Goal: Transaction & Acquisition: Purchase product/service

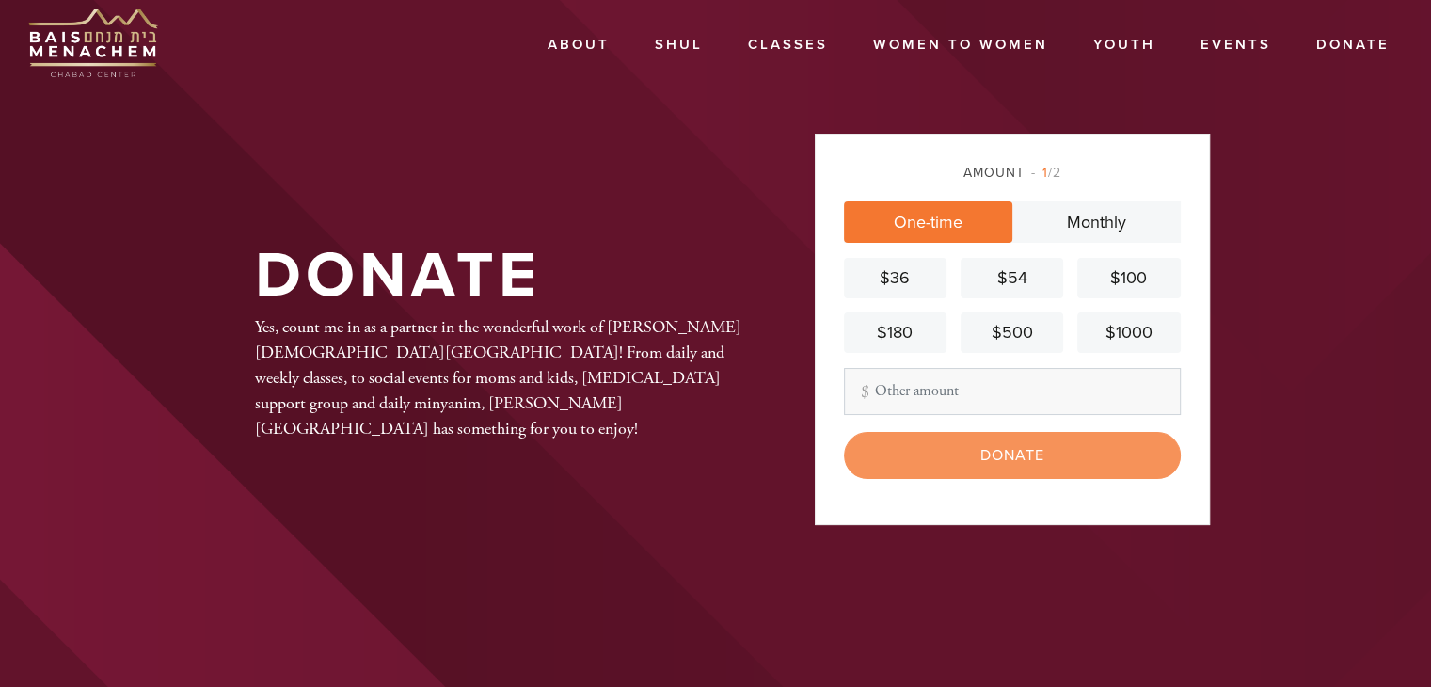
type input "75"
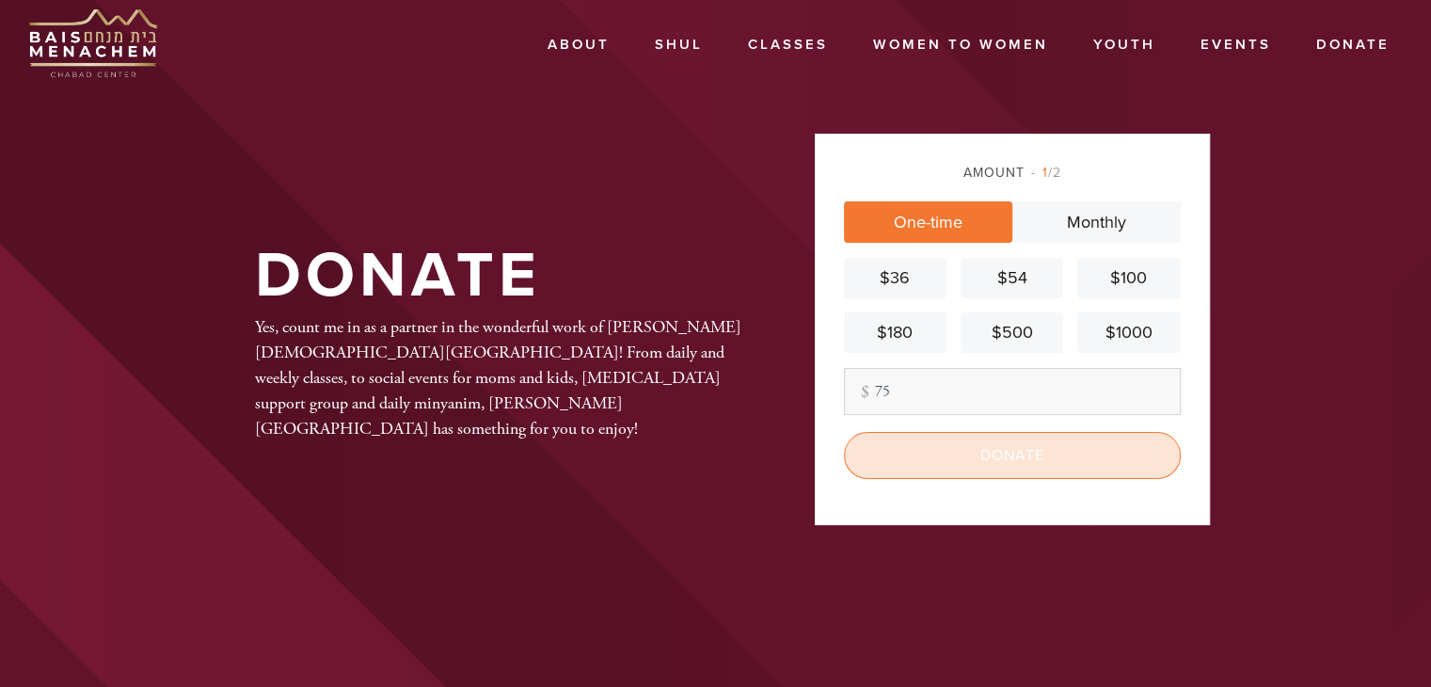
click at [1001, 453] on input "Donate" at bounding box center [1012, 455] width 337 height 47
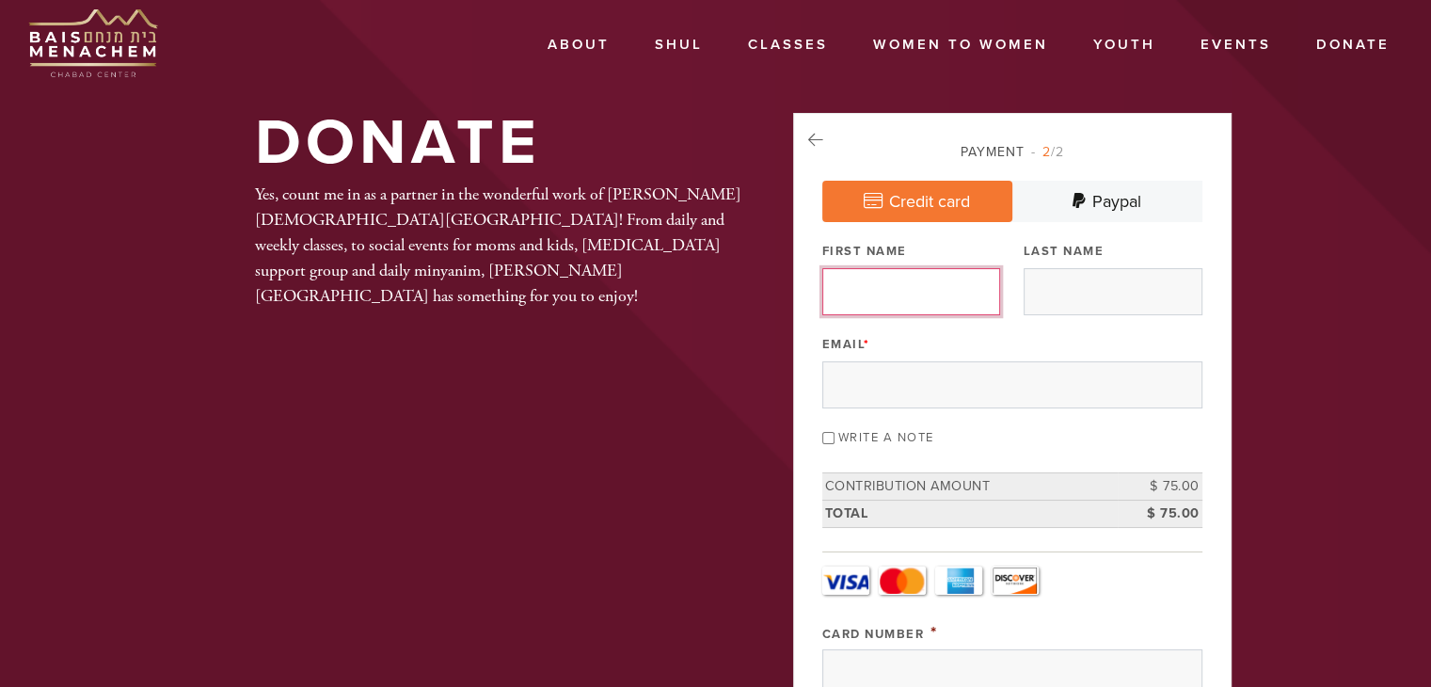
click at [889, 294] on input "First Name" at bounding box center [911, 291] width 179 height 47
type input "Phil"
type input "Charach"
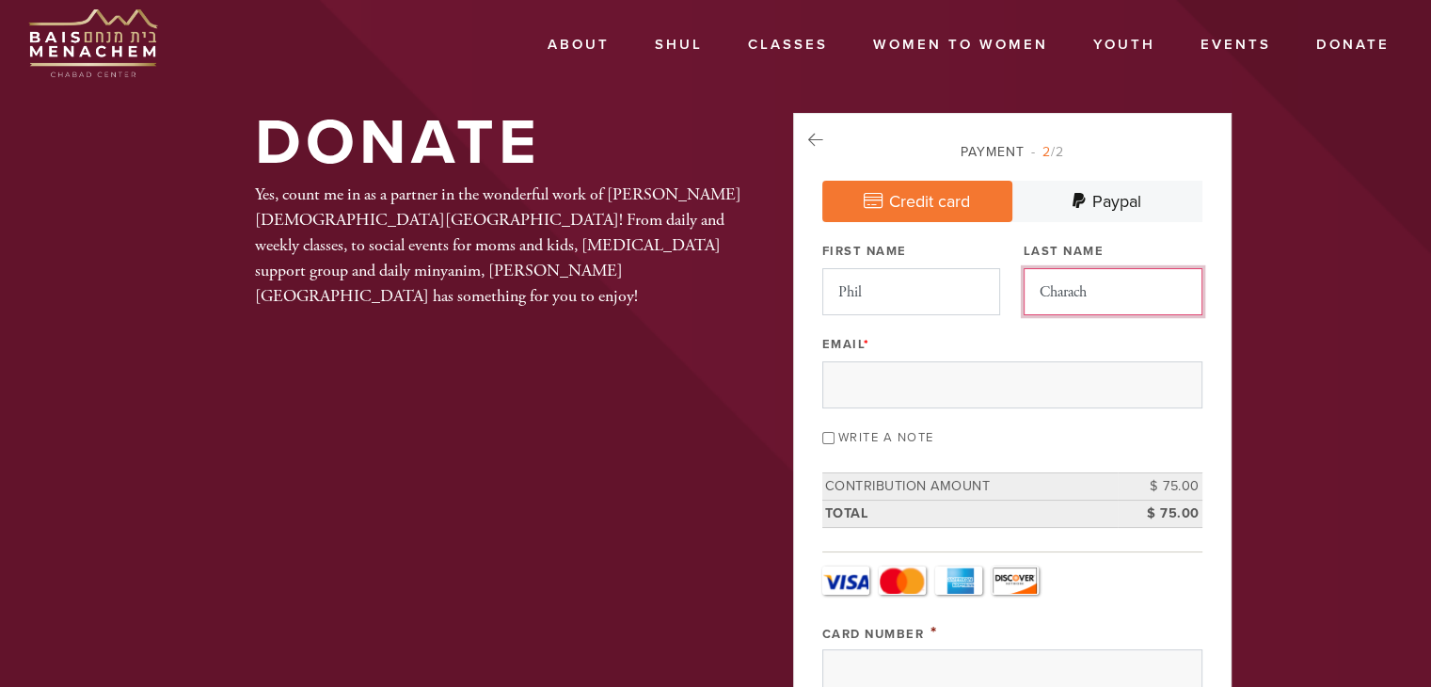
type input "[EMAIL_ADDRESS][DOMAIN_NAME]"
type input "810 Ease Third Street"
type input "[GEOGRAPHIC_DATA]"
type input "NY"
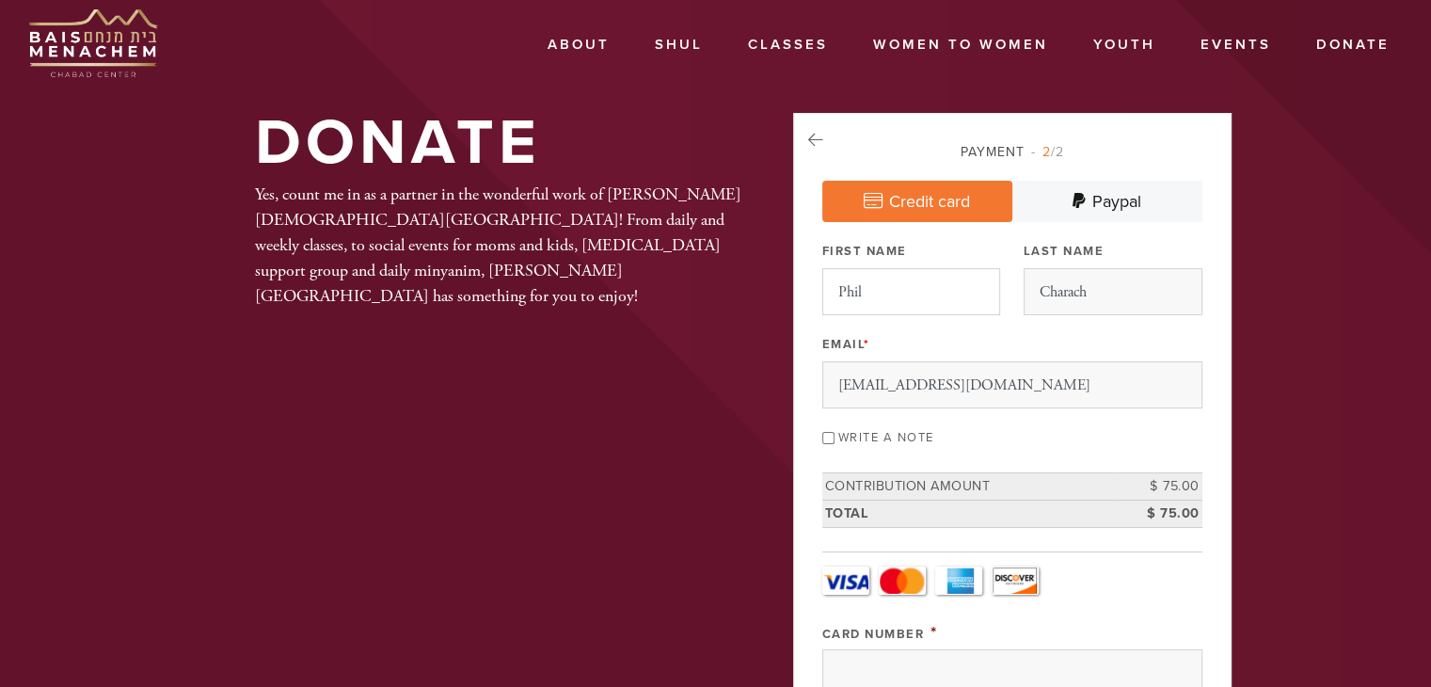
type input "11218"
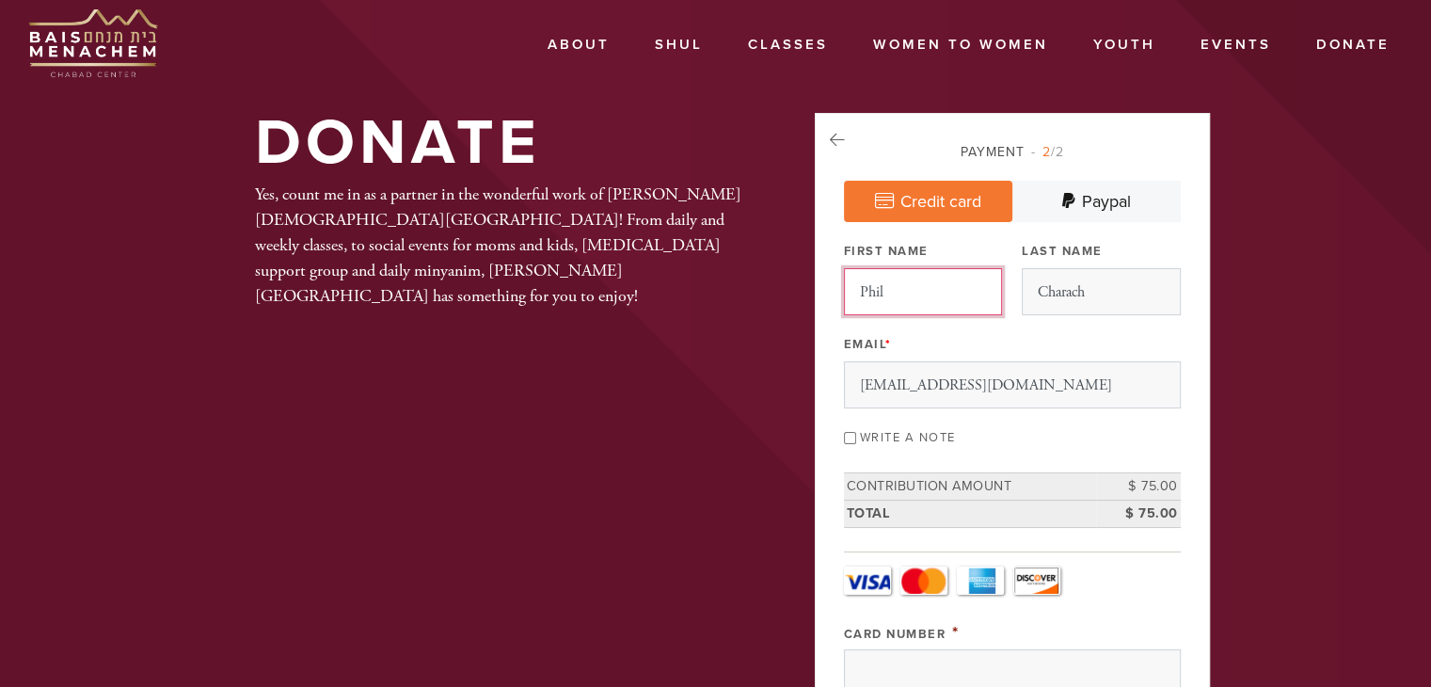
scroll to position [980, 0]
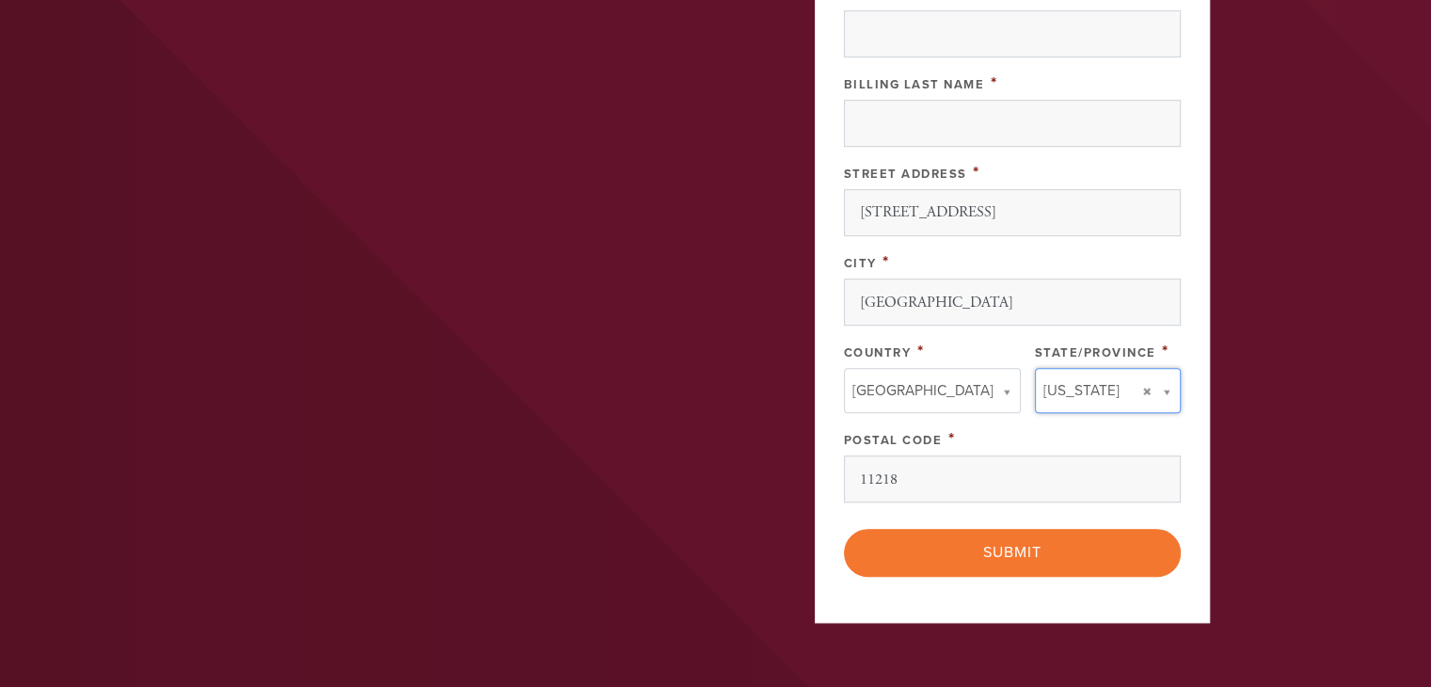
type input "NY"
type input "[GEOGRAPHIC_DATA]"
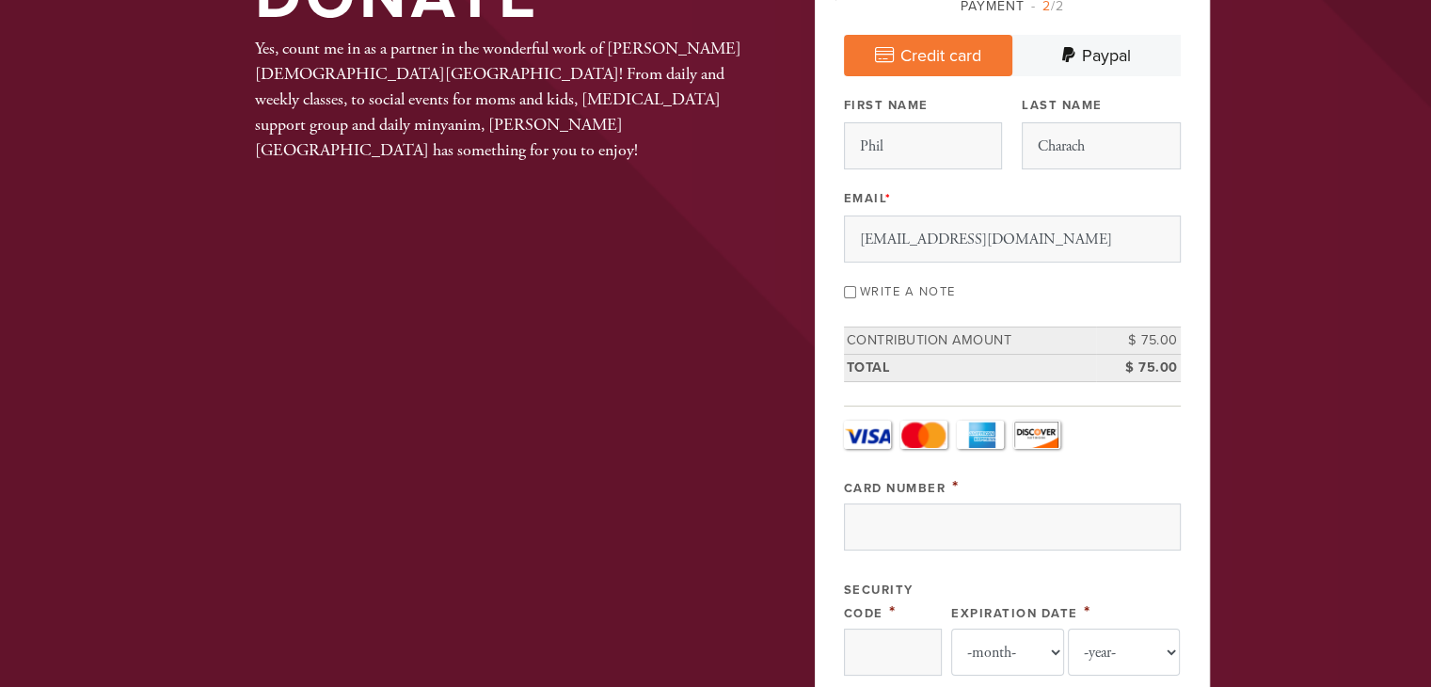
scroll to position [153, 0]
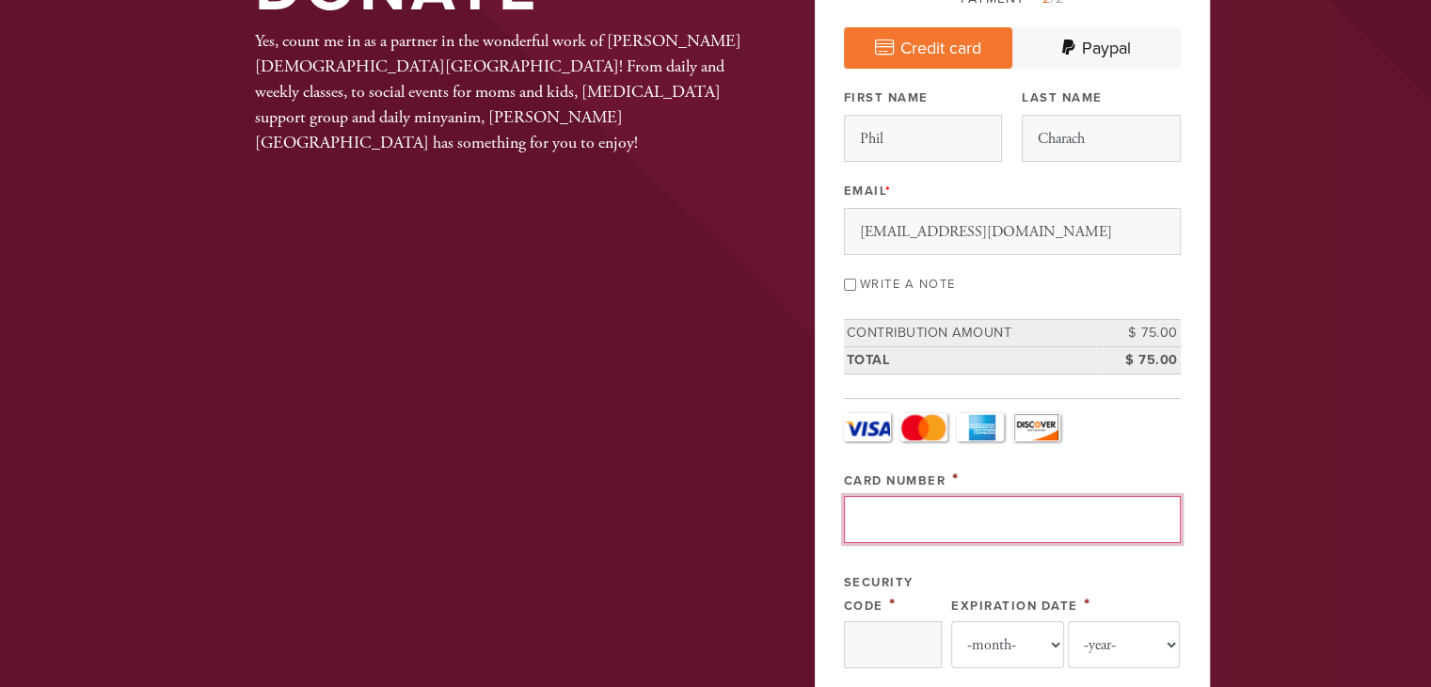
click at [887, 523] on input "Card Number" at bounding box center [1012, 519] width 337 height 47
paste input "4147 2027 6687 6286"
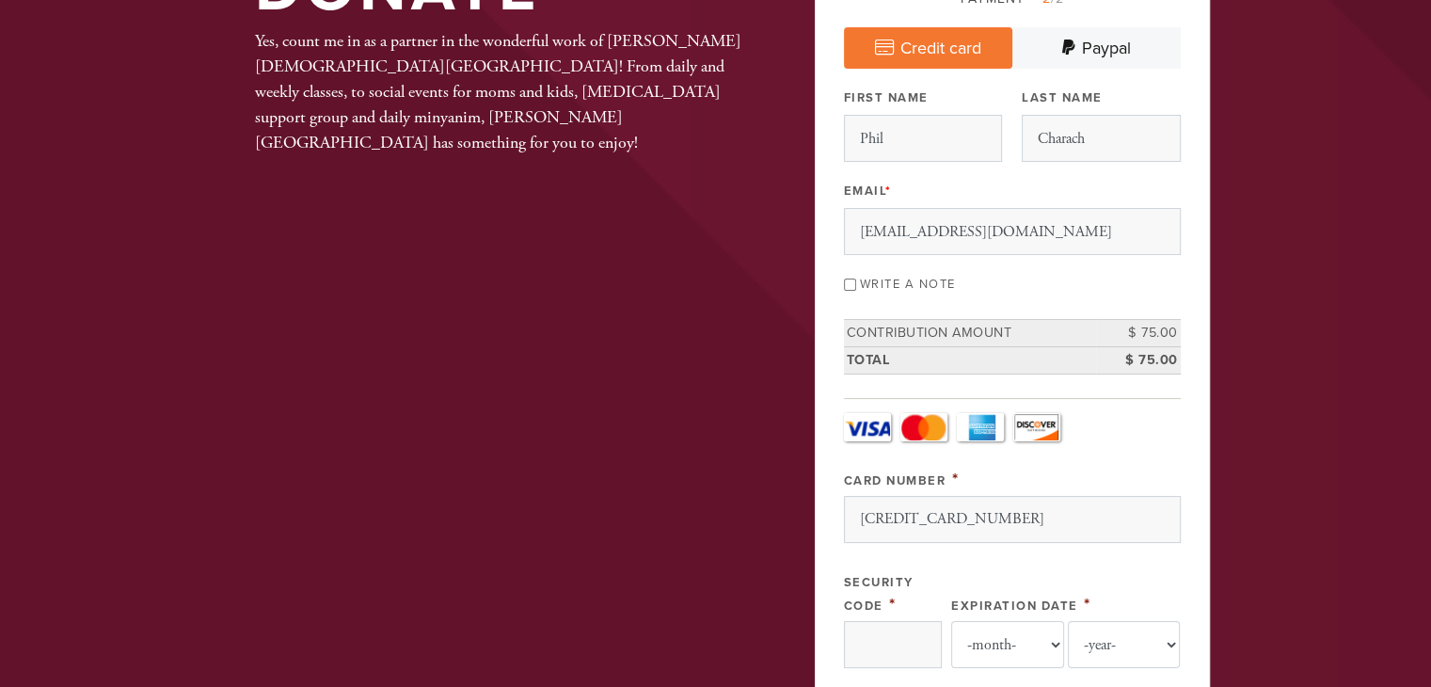
type input "[CREDIT_CARD_NUMBER]"
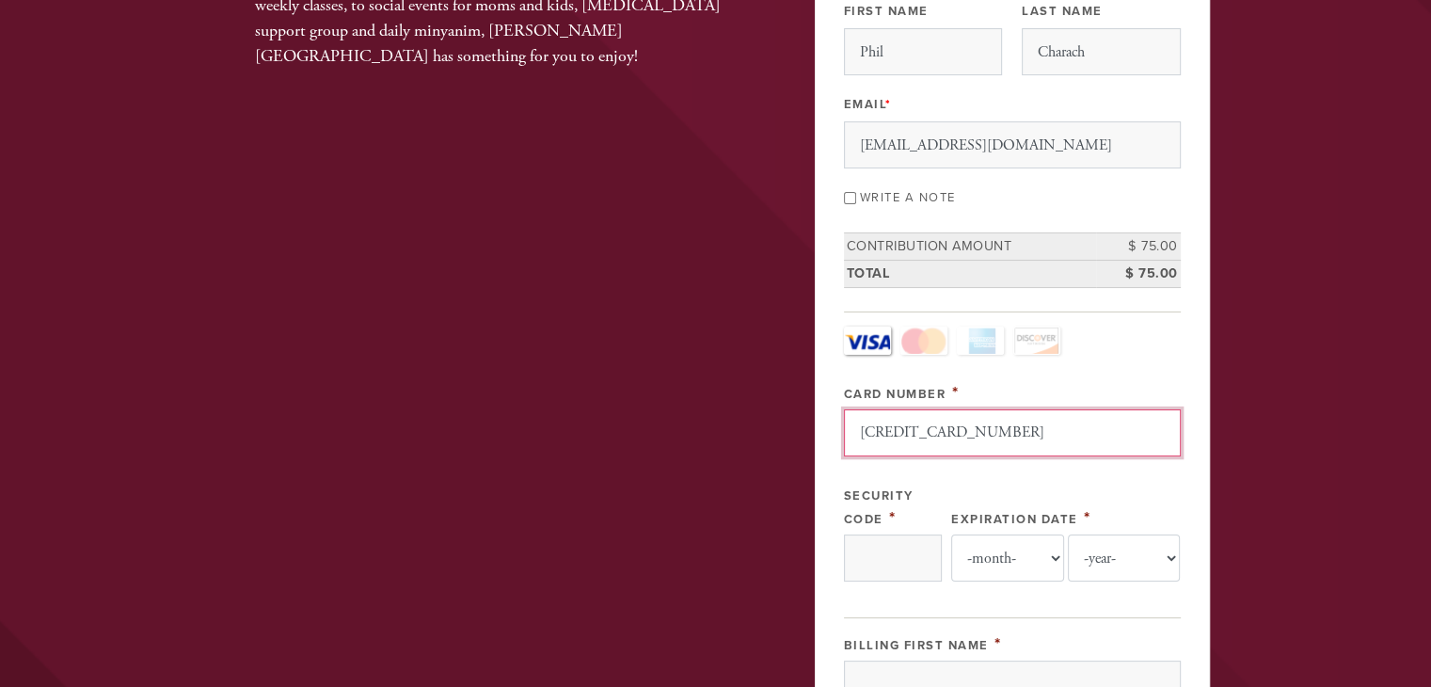
scroll to position [247, 0]
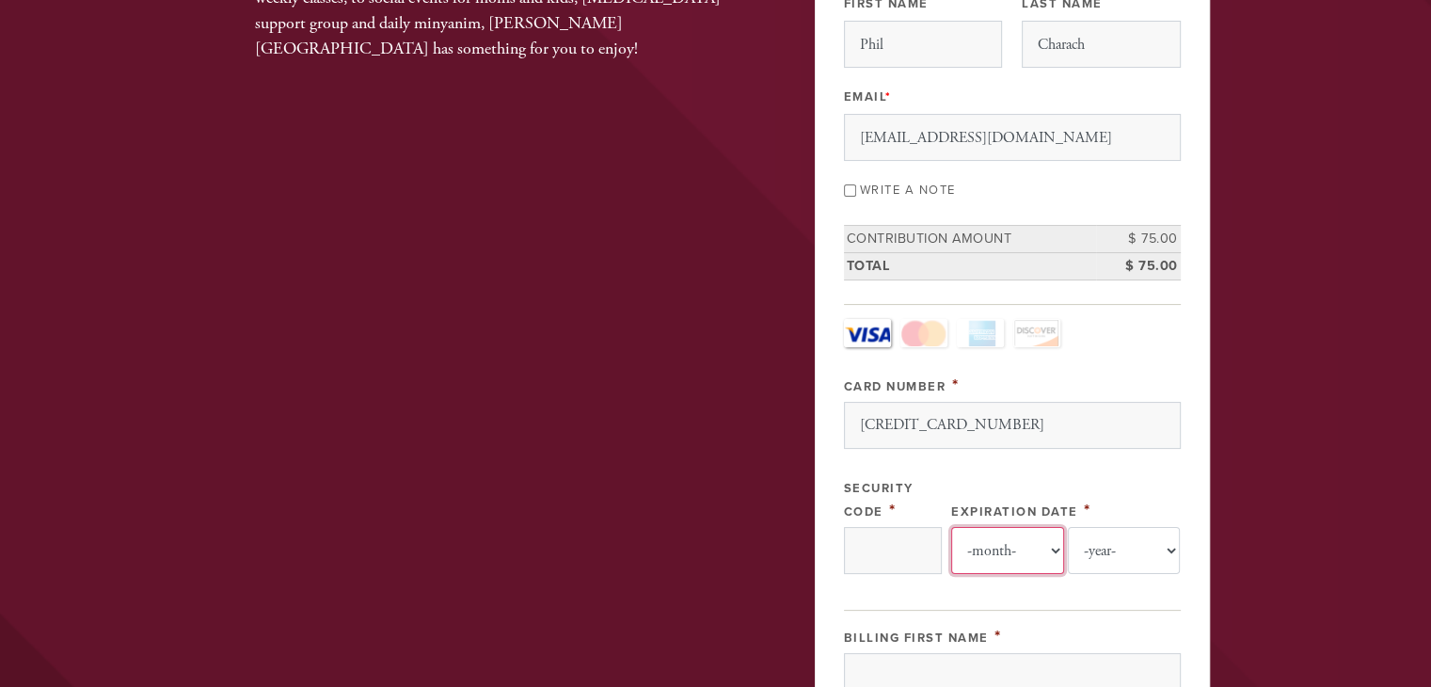
click at [1049, 545] on select "-month- Jan Feb Mar Apr May Jun Jul Aug Sep Oct Nov Dec" at bounding box center [1007, 550] width 113 height 47
select select "5"
click at [951, 527] on select "-month- Jan Feb Mar Apr May Jun Jul Aug Sep Oct Nov Dec" at bounding box center [1007, 550] width 113 height 47
click at [1170, 543] on select "-year- 2025 2026 2027 2028 2029 2030 2031 2032 2033 2034 2035" at bounding box center [1124, 550] width 113 height 47
select select "2028"
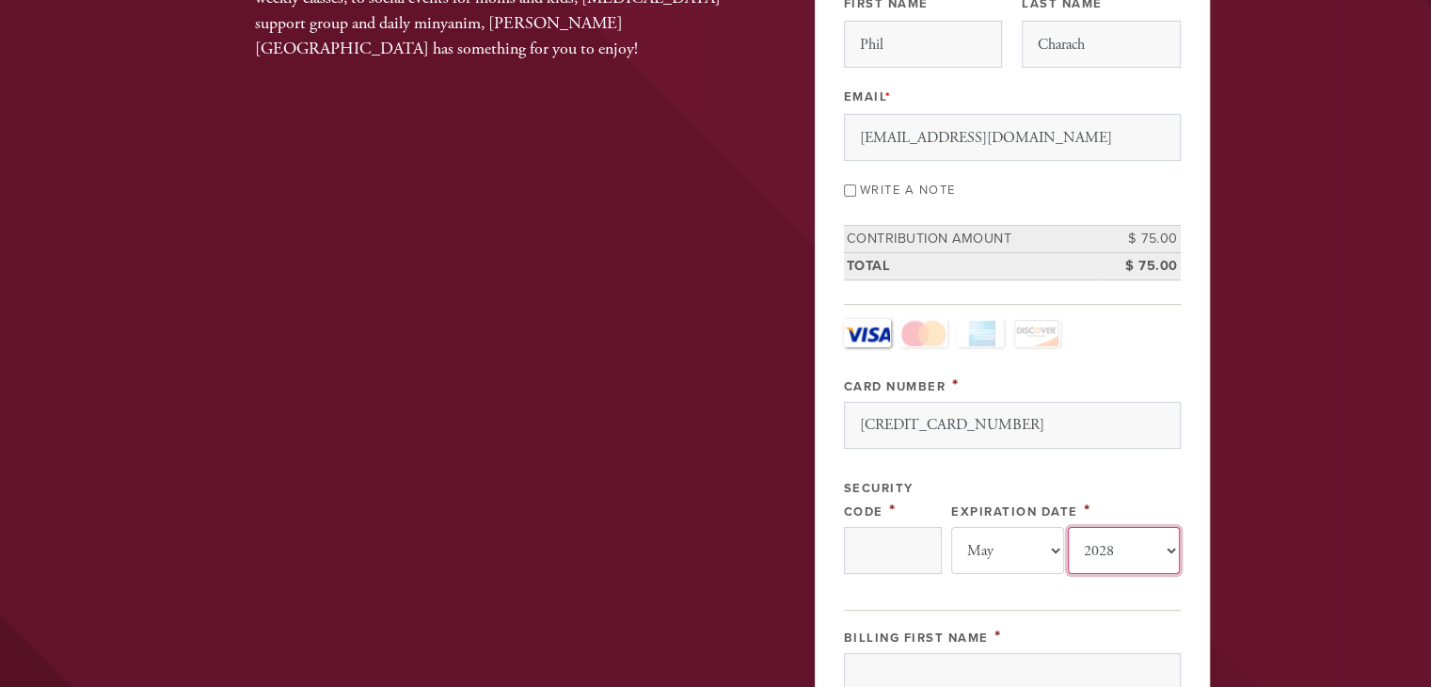
click at [1068, 527] on select "-year- 2025 2026 2027 2028 2029 2030 2031 2032 2033 2034 2035" at bounding box center [1124, 550] width 113 height 47
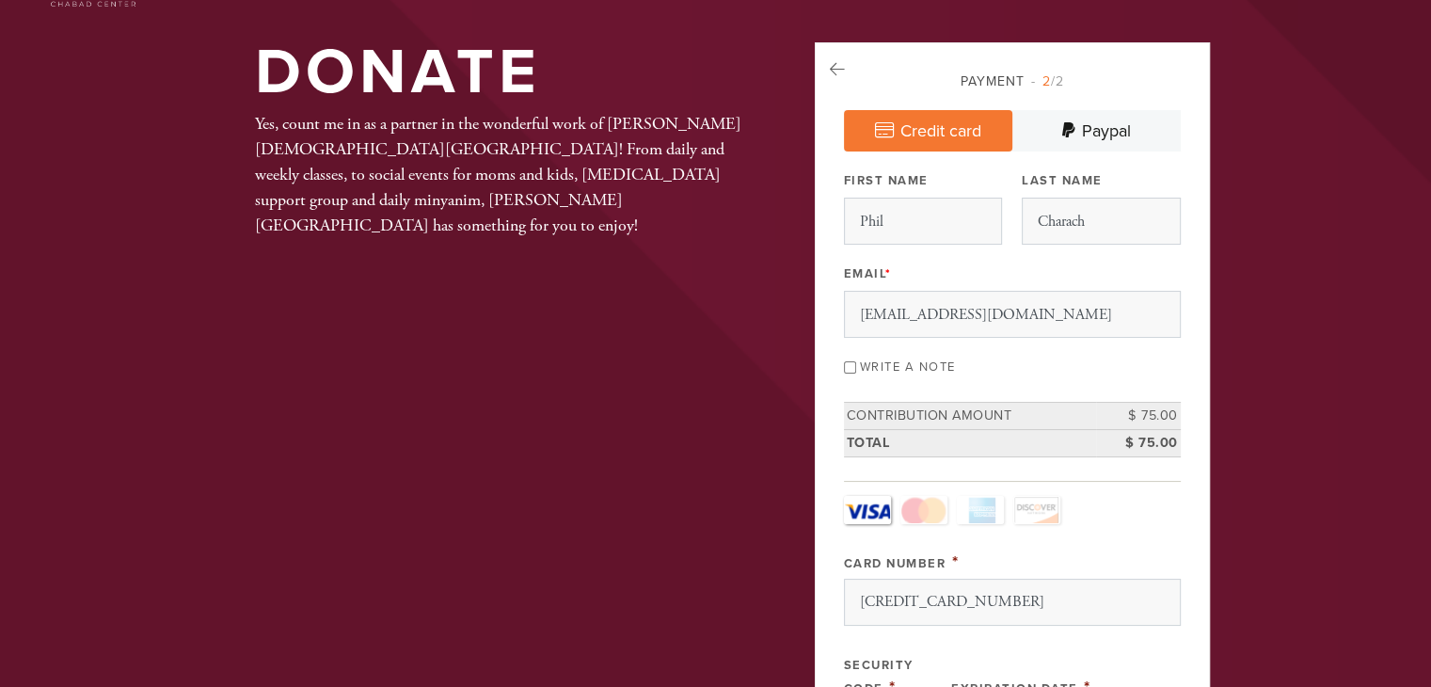
scroll to position [59, 0]
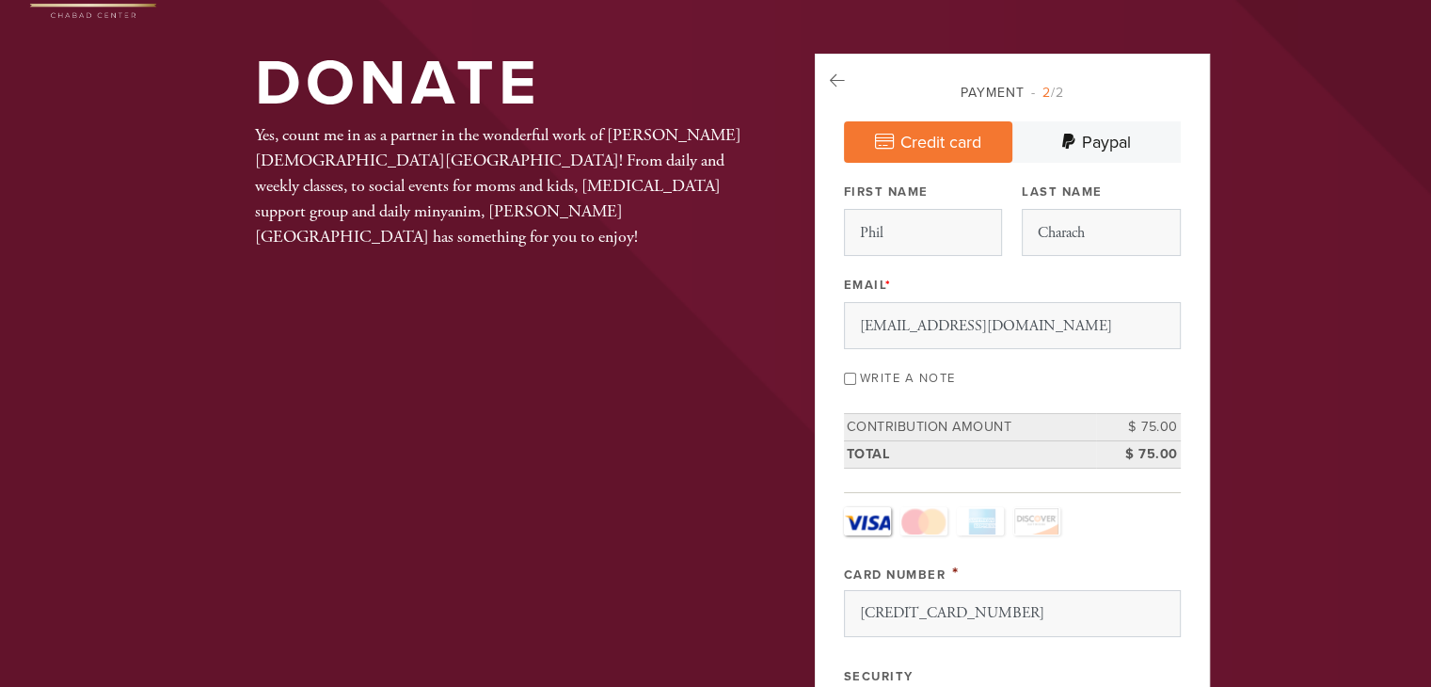
click at [849, 376] on input "Write a note" at bounding box center [850, 379] width 12 height 12
checkbox input "true"
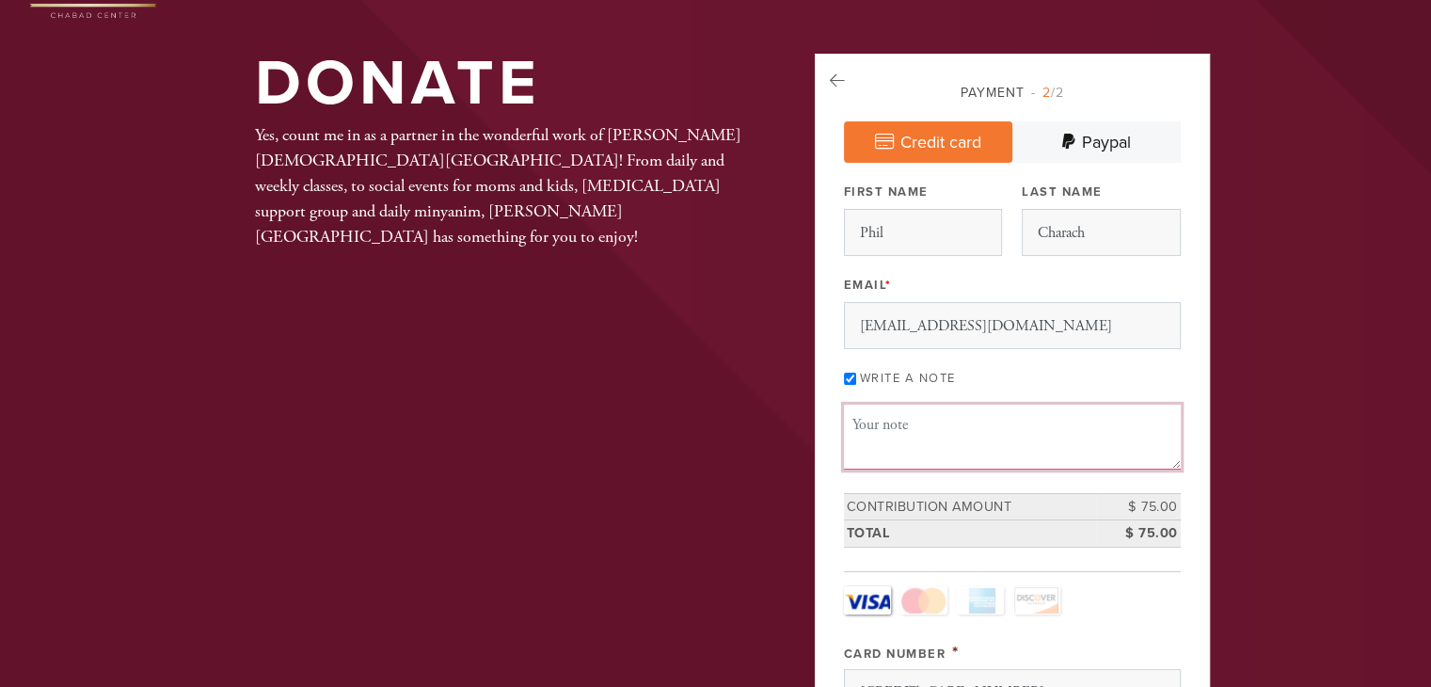
click at [893, 430] on textarea "Message or dedication" at bounding box center [1012, 437] width 337 height 64
drag, startPoint x: 1040, startPoint y: 447, endPoint x: 1056, endPoint y: 441, distance: 17.0
click at [1056, 441] on textarea "The Kiddush for Henya Charach was $300. I already paid $150. I am now additing …" at bounding box center [1012, 437] width 337 height 64
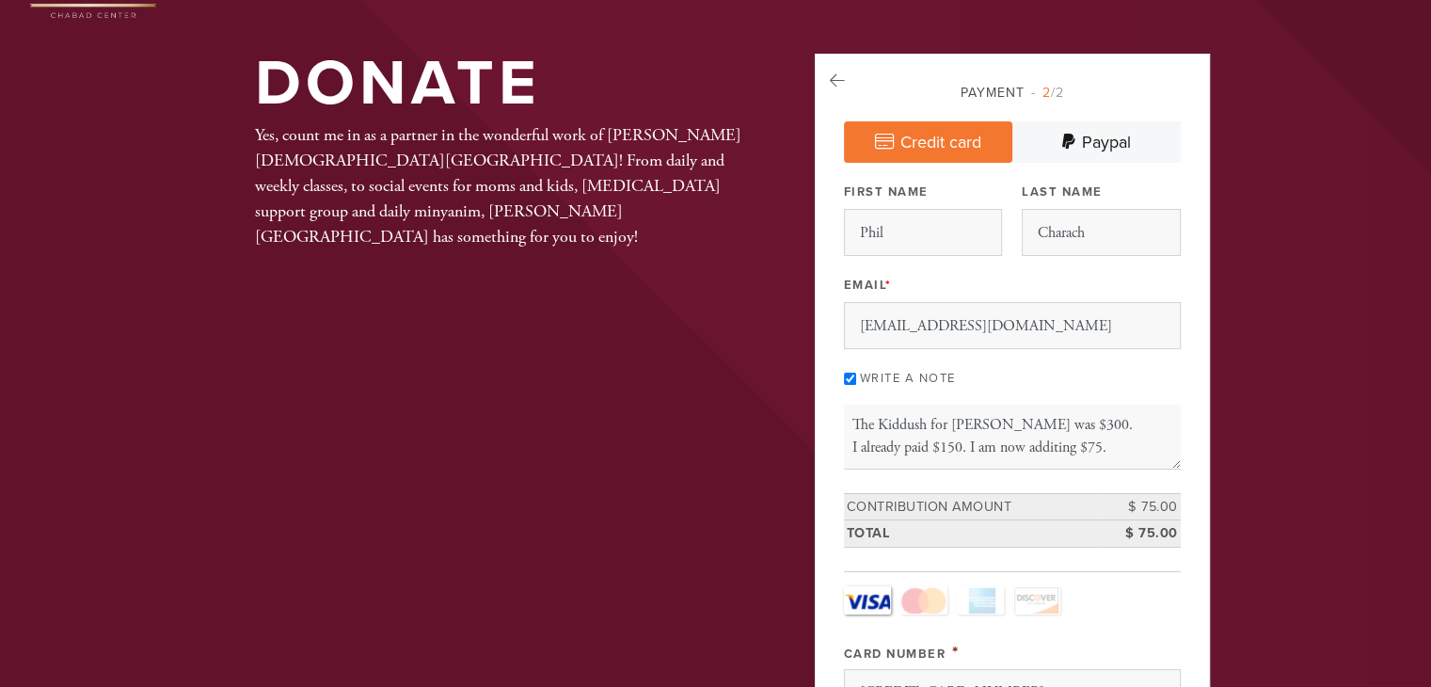
drag, startPoint x: 1061, startPoint y: 446, endPoint x: 1301, endPoint y: 483, distance: 242.7
click at [1080, 450] on textarea "The Kiddush for Henya Charach was $300. I already paid $150. I am now additing …" at bounding box center [1012, 437] width 337 height 64
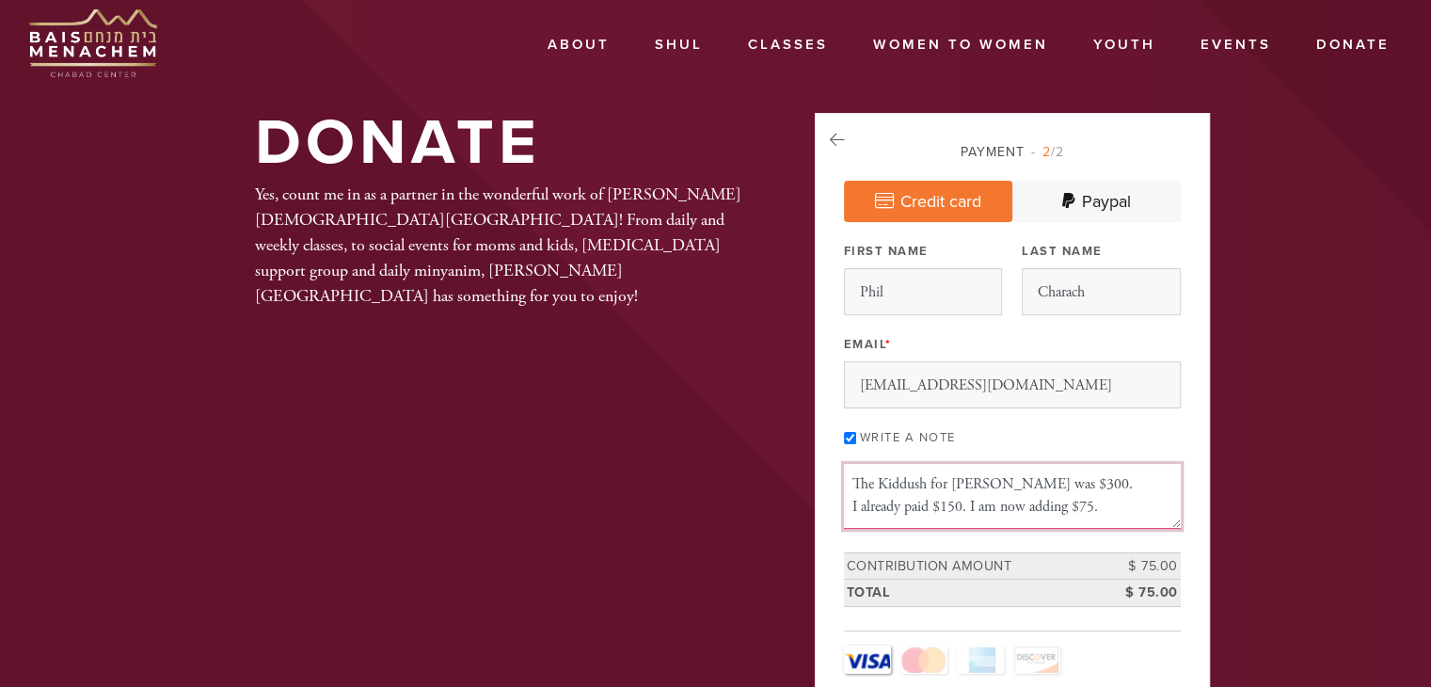
scroll to position [0, 0]
type textarea "The Kiddush for [PERSON_NAME] was $300. I already paid $150. I am now adding $7…"
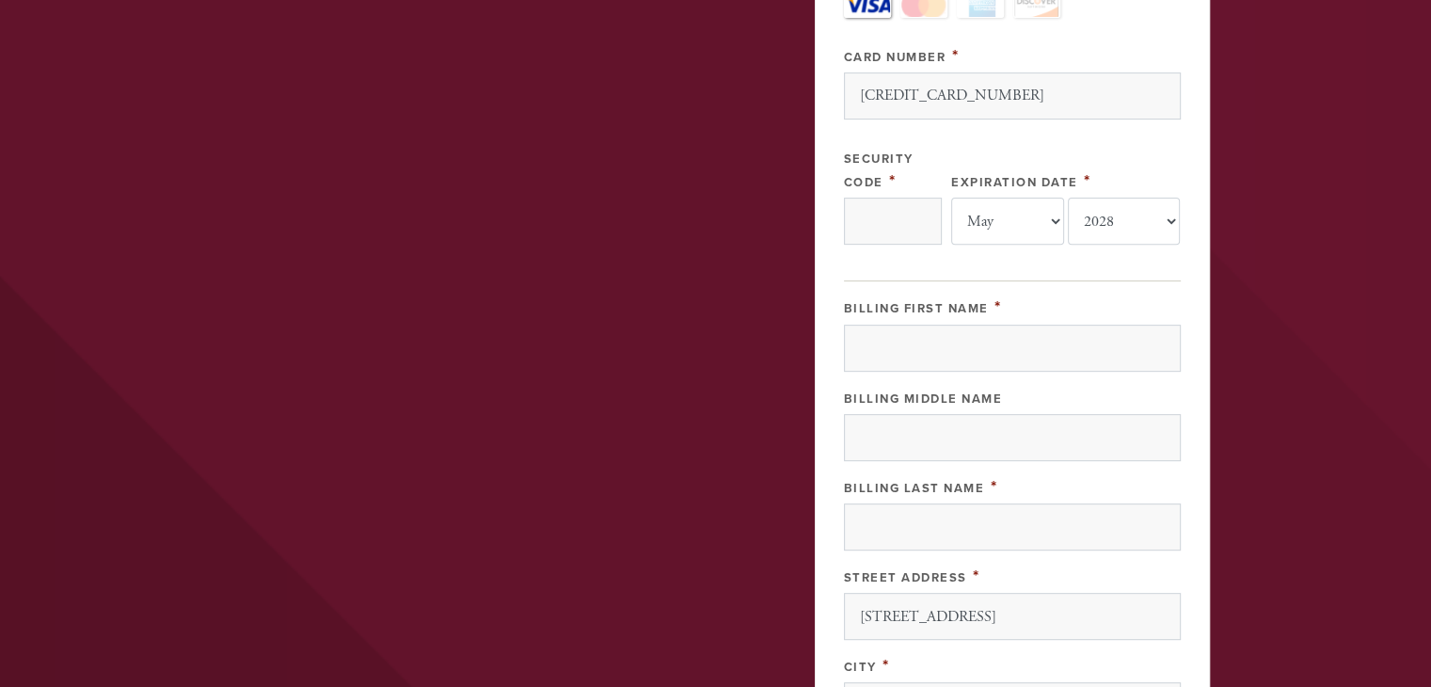
scroll to position [659, 0]
click at [972, 347] on input "Billing First Name" at bounding box center [1012, 345] width 337 height 47
type input "[PERSON_NAME]"
type input "Charach"
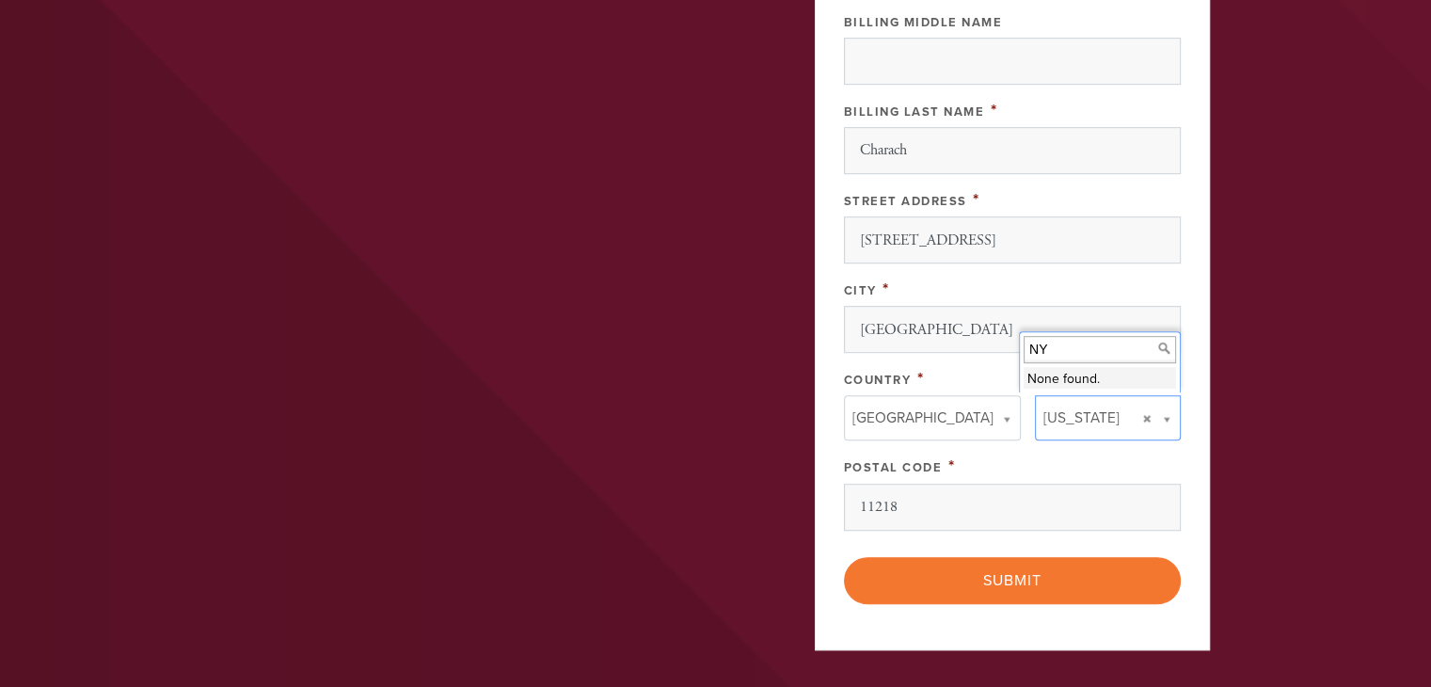
scroll to position [1035, 0]
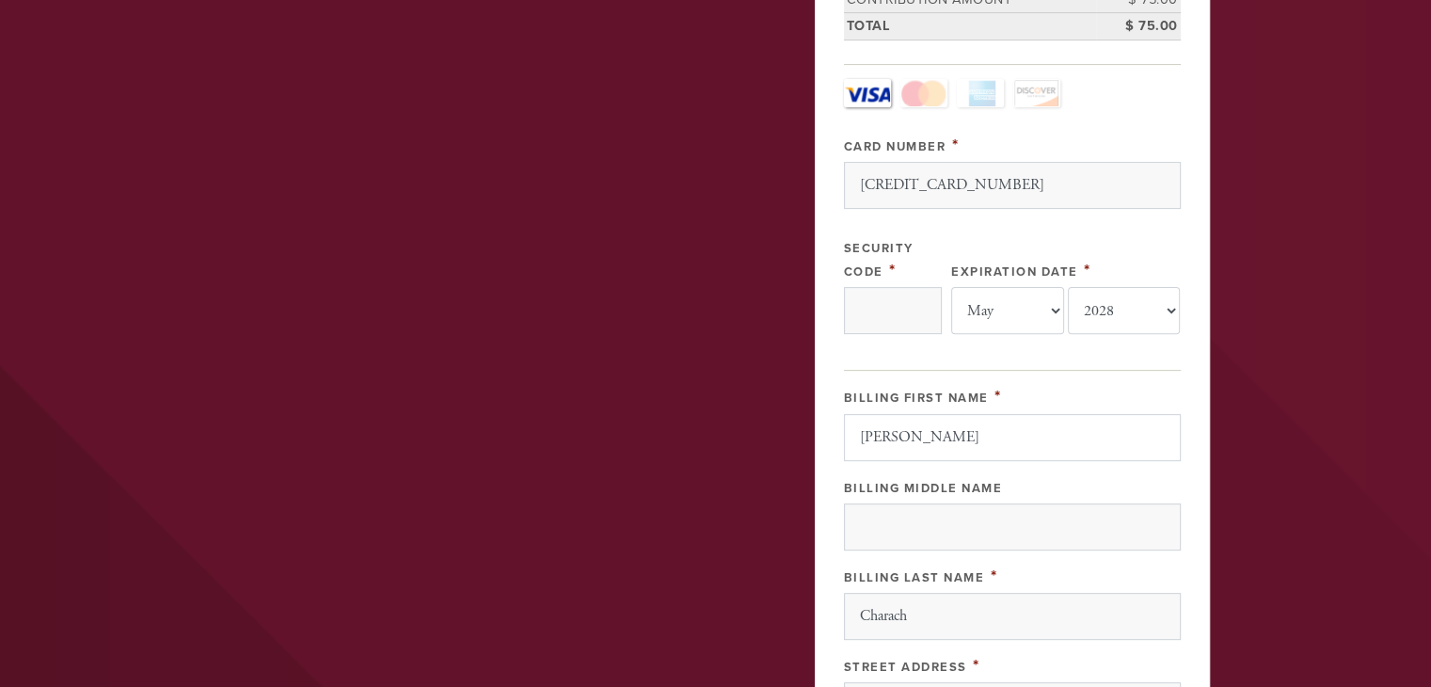
scroll to position [564, 0]
click at [906, 314] on input "Security Code" at bounding box center [893, 312] width 98 height 47
click at [900, 319] on input "Security Code" at bounding box center [893, 312] width 98 height 47
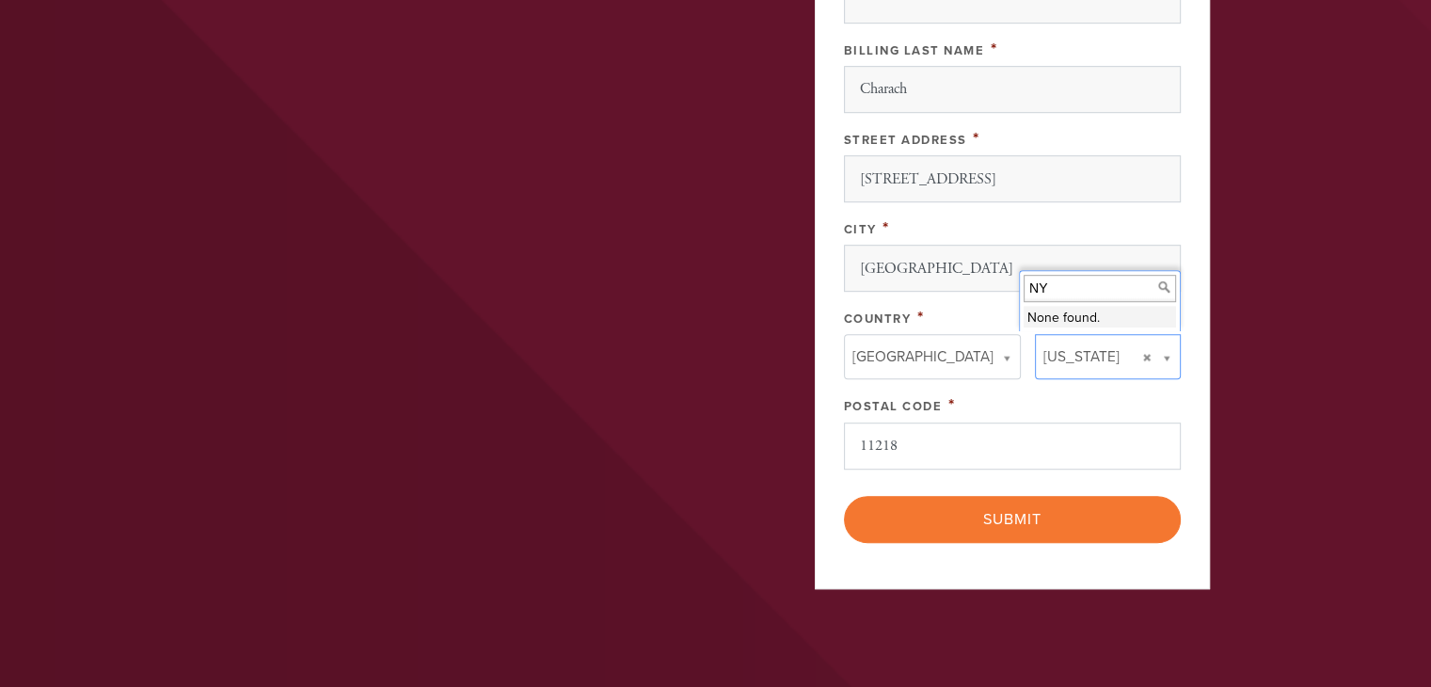
scroll to position [1129, 0]
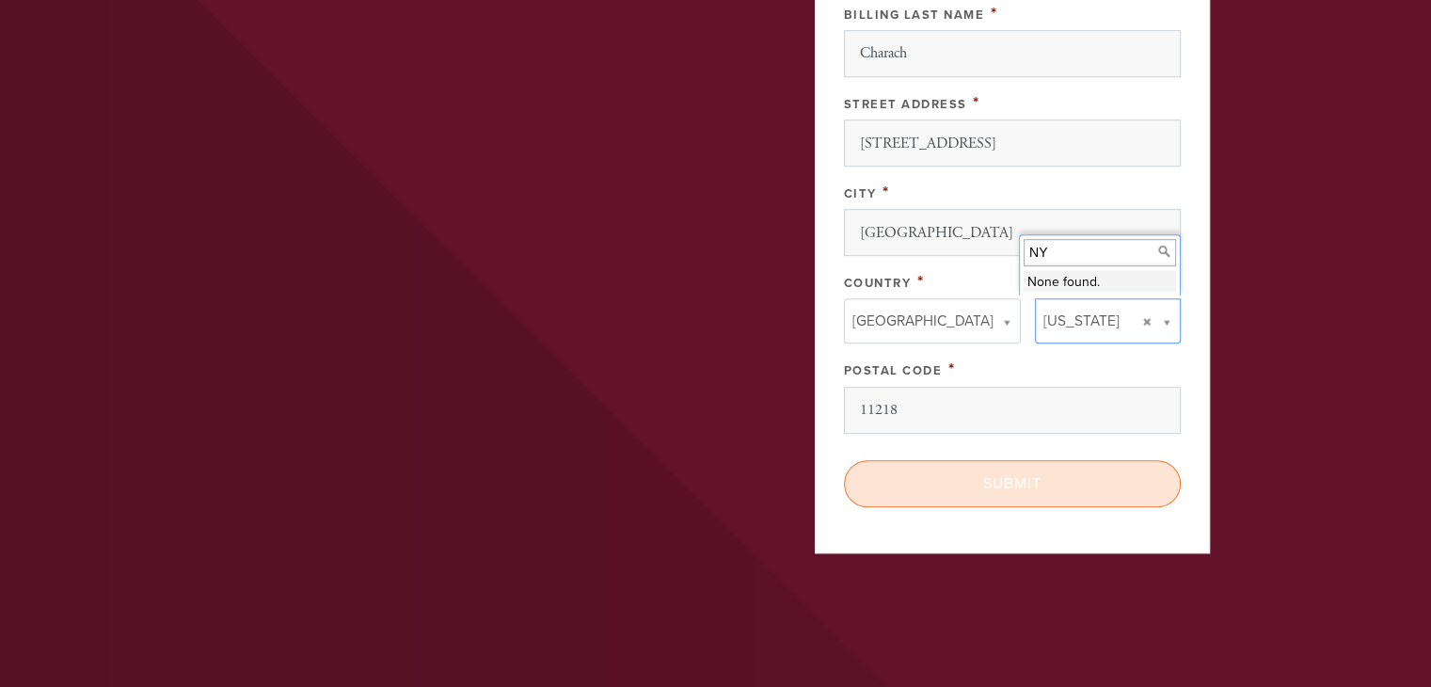
type input "869"
click at [1024, 475] on input "Submit" at bounding box center [1012, 483] width 337 height 47
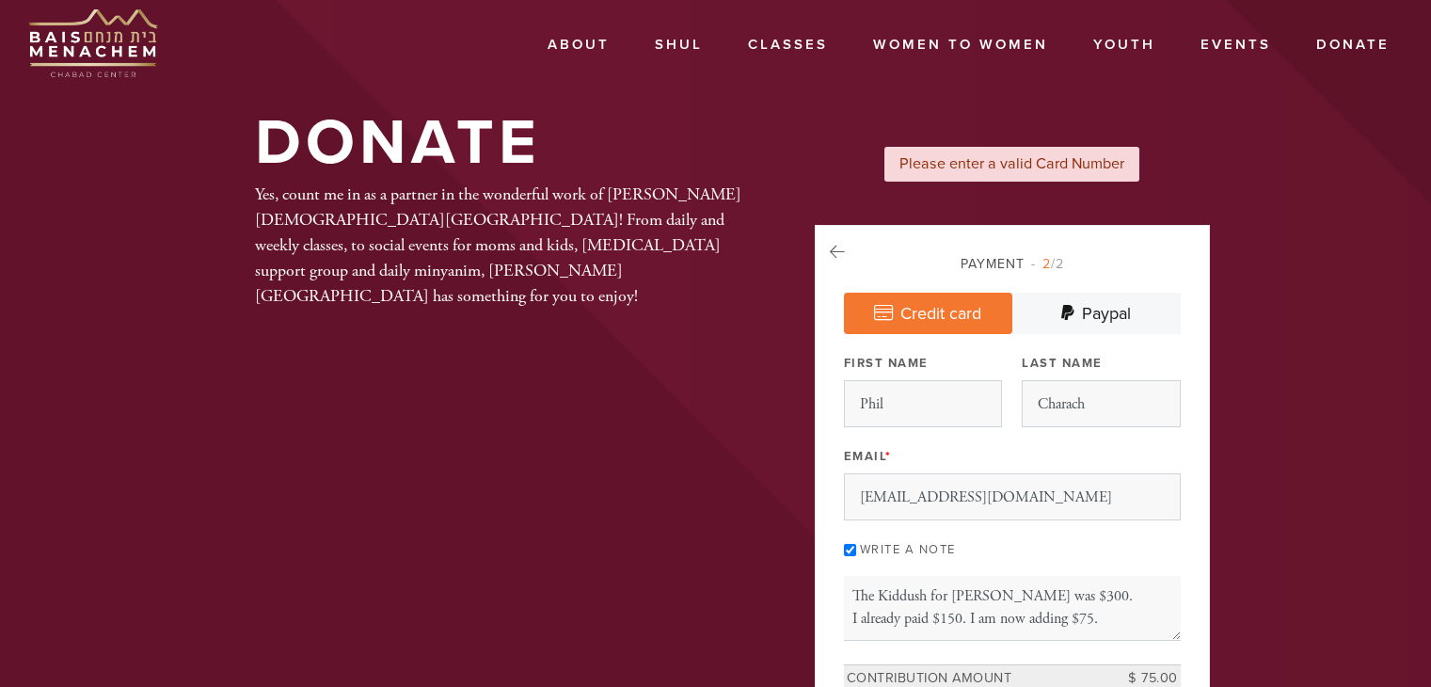
select select "5"
select select "2028"
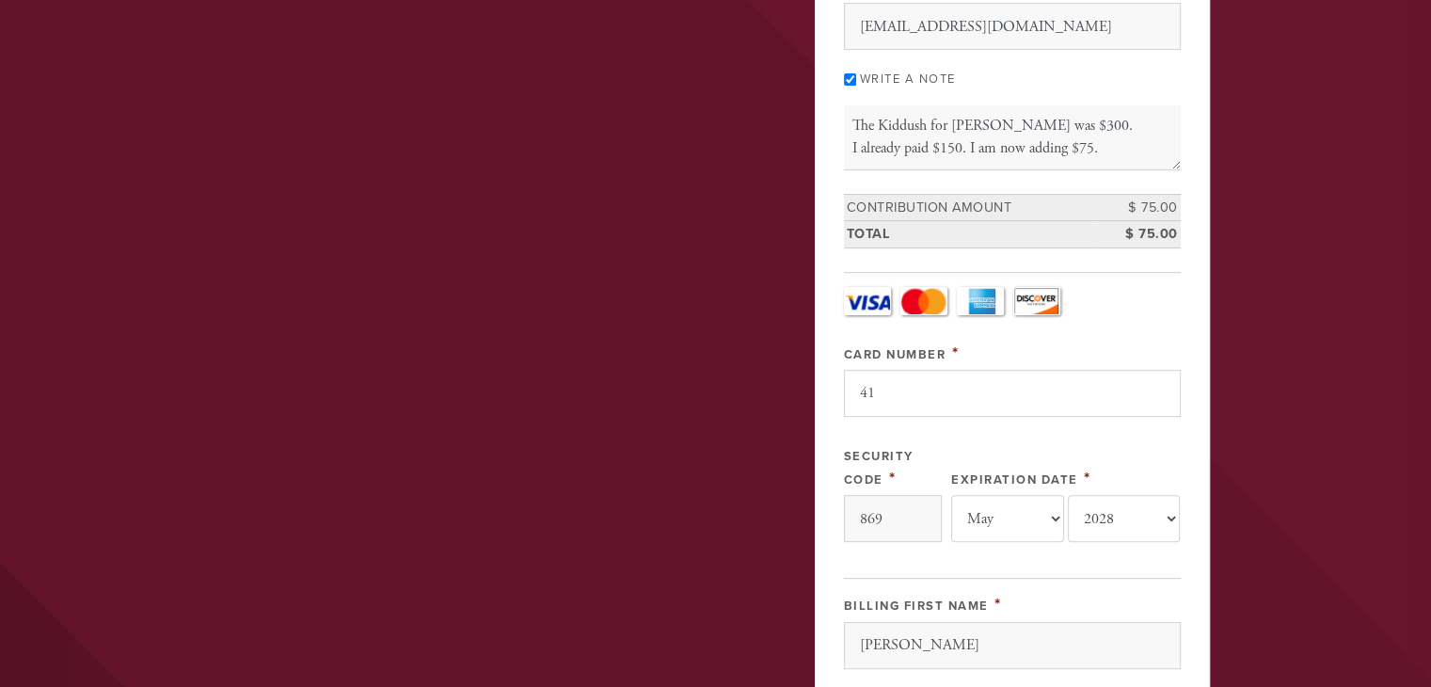
type input "4"
type input "4147202766876286"
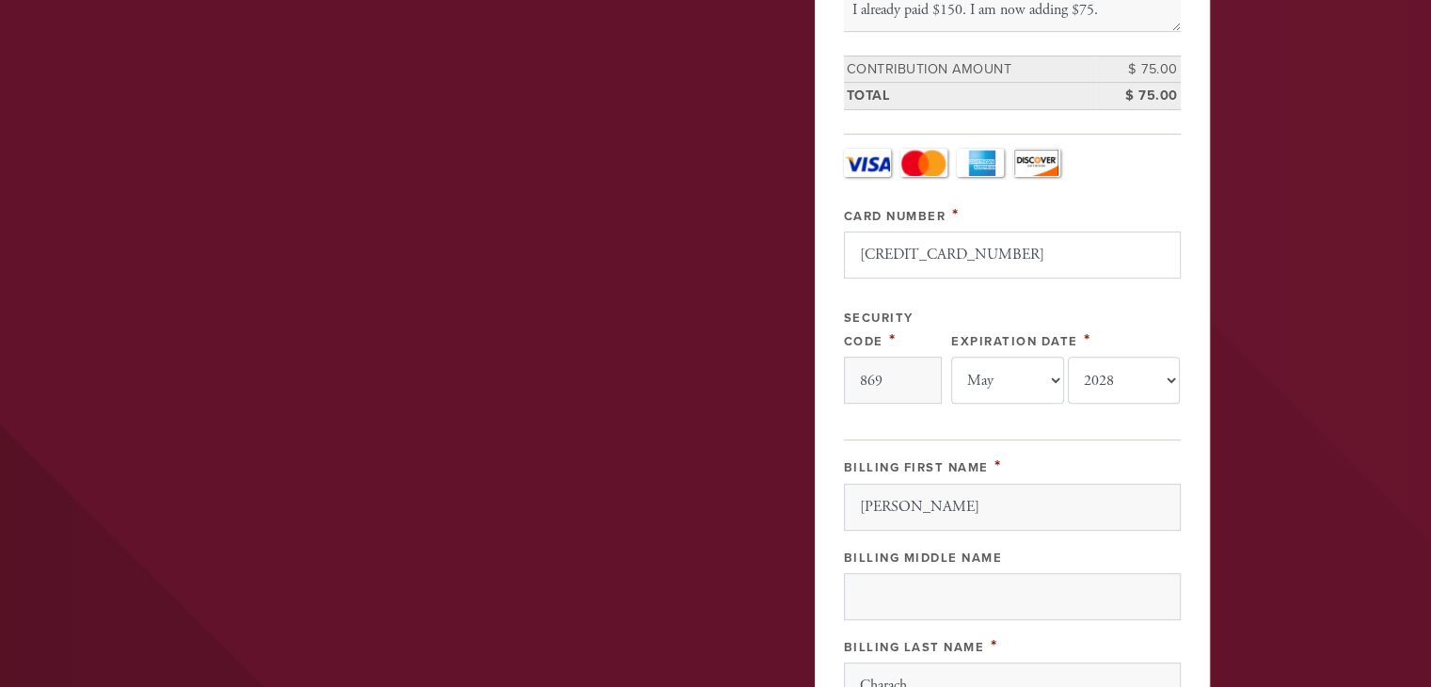
scroll to position [659, 0]
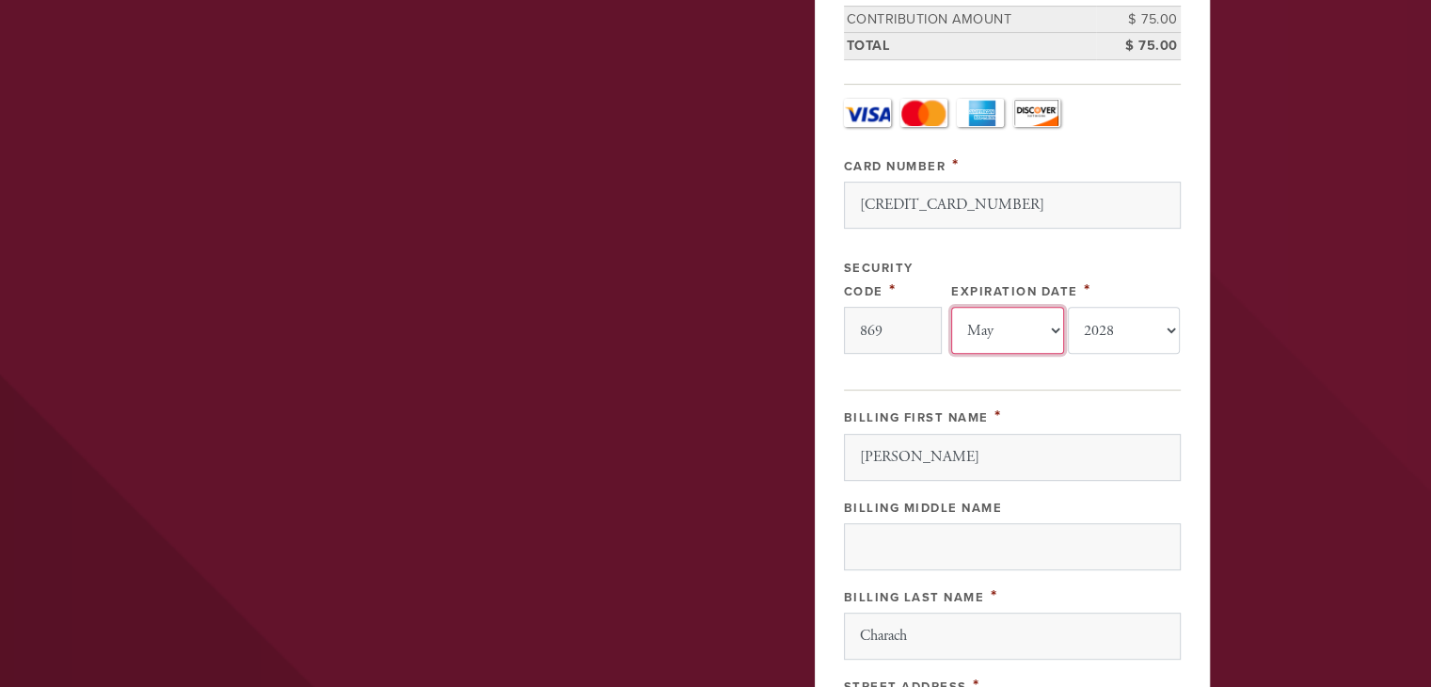
click at [1054, 324] on select "-month- Jan Feb Mar Apr May Jun Jul Aug Sep Oct Nov Dec" at bounding box center [1007, 330] width 113 height 47
select select "8"
click at [951, 307] on select "-month- Jan Feb Mar Apr May Jun Jul Aug Sep Oct Nov Dec" at bounding box center [1007, 330] width 113 height 47
click at [1169, 320] on select "-year- 2025 2026 2027 2028 2029 2030 2031 2032 2033 2034 2035" at bounding box center [1124, 330] width 113 height 47
select select "2030"
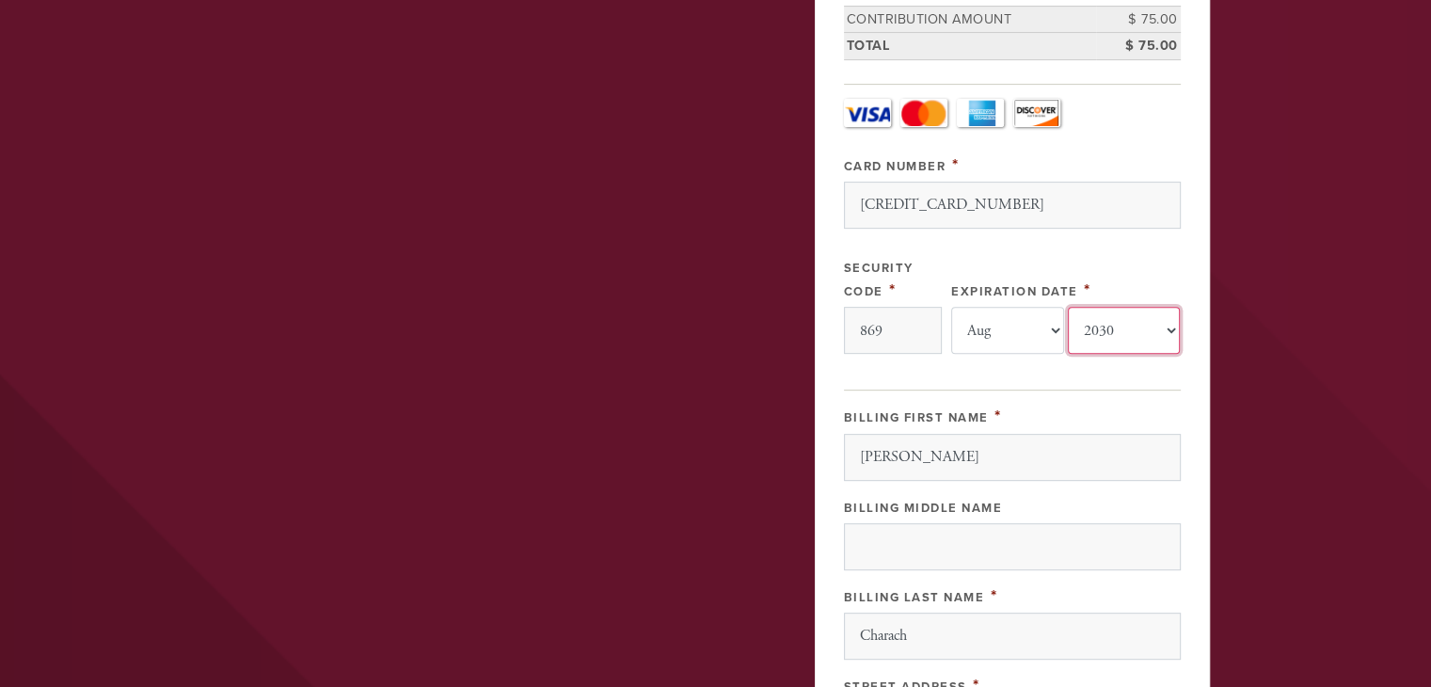
click at [1068, 307] on select "-year- 2025 2026 2027 2028 2029 2030 2031 2032 2033 2034 2035" at bounding box center [1124, 330] width 113 height 47
click at [1253, 463] on header "About About Us Community Services Contact Shul Davening Schedule Parsha Questio…" at bounding box center [715, 308] width 1431 height 1935
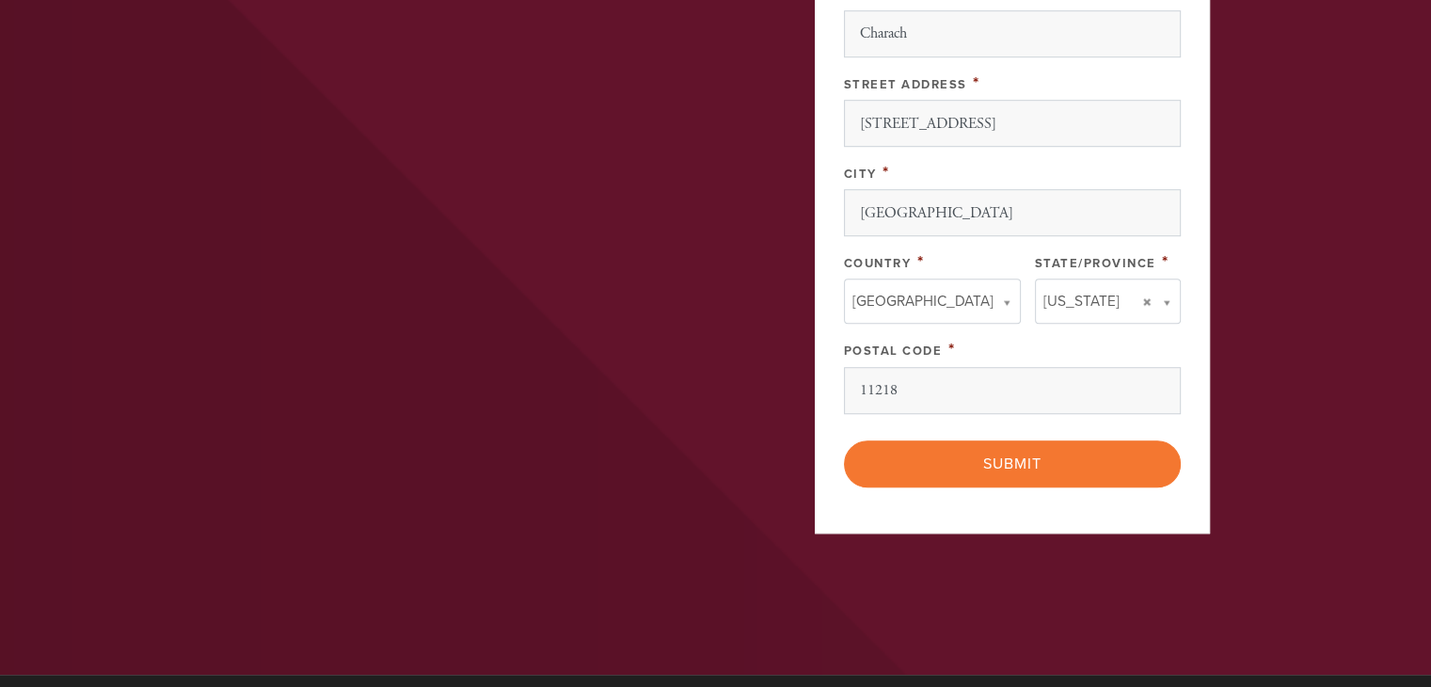
scroll to position [1411, 0]
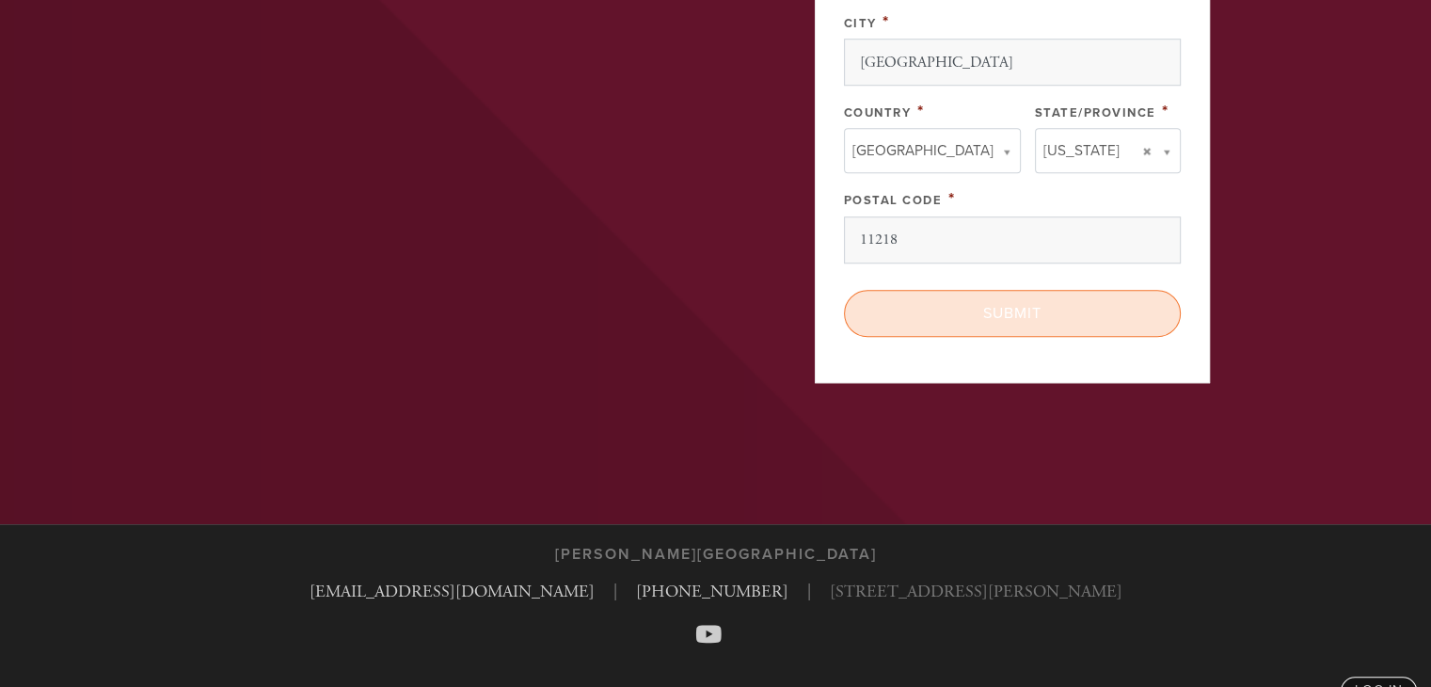
click at [1024, 298] on input "Submit" at bounding box center [1012, 313] width 337 height 47
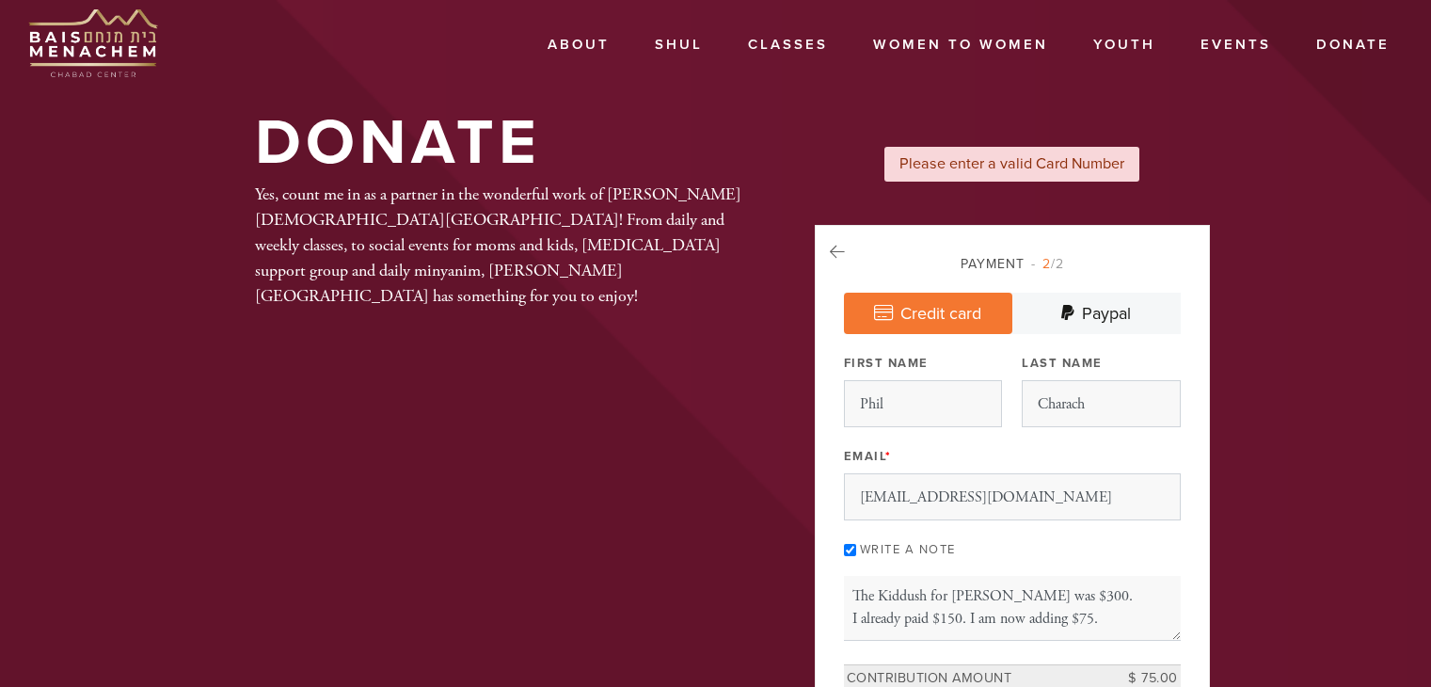
select select "8"
select select "2030"
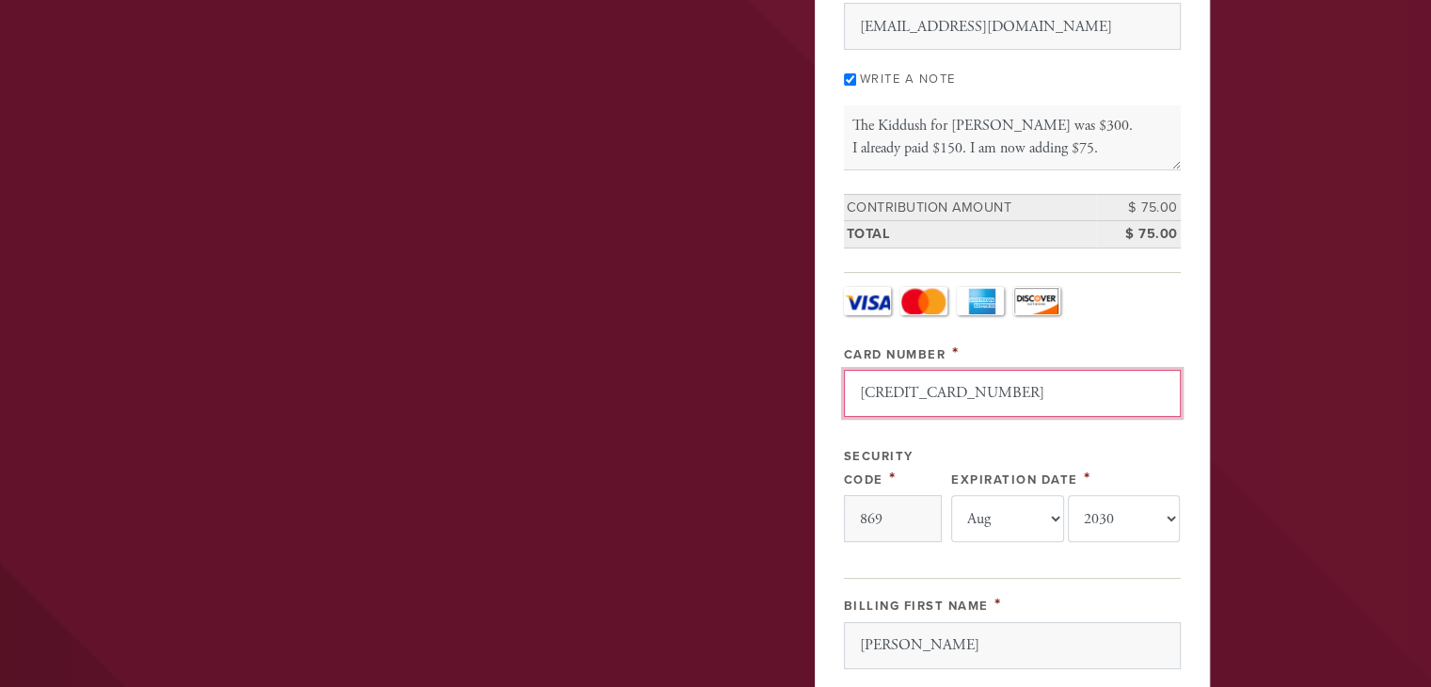
scroll to position [470, 0]
click at [1000, 380] on input "4147202766876286" at bounding box center [1012, 393] width 337 height 47
click at [859, 389] on input "[CREDIT_CARD_NUMBER]" at bounding box center [1012, 393] width 337 height 47
click at [1271, 426] on header "About About Us Community Services Contact Shul Davening Schedule Parsha Questio…" at bounding box center [715, 497] width 1431 height 1935
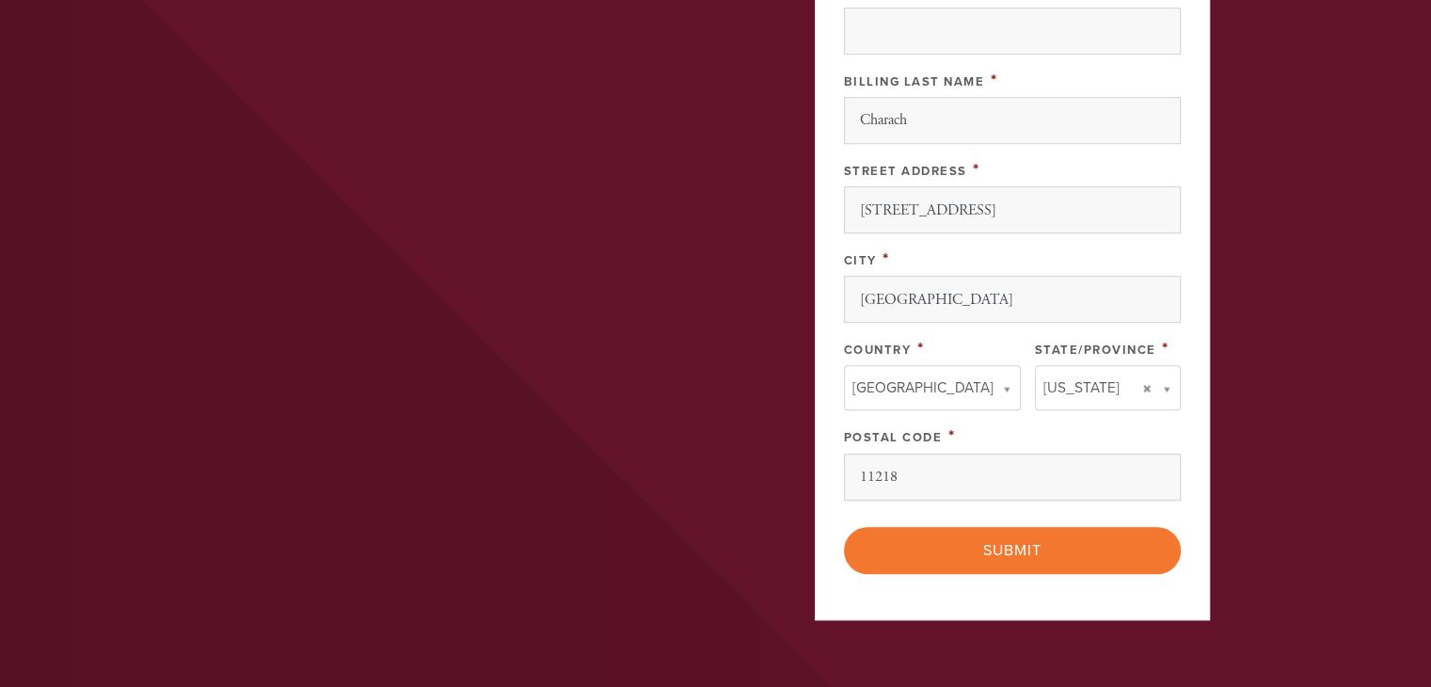
scroll to position [1223, 0]
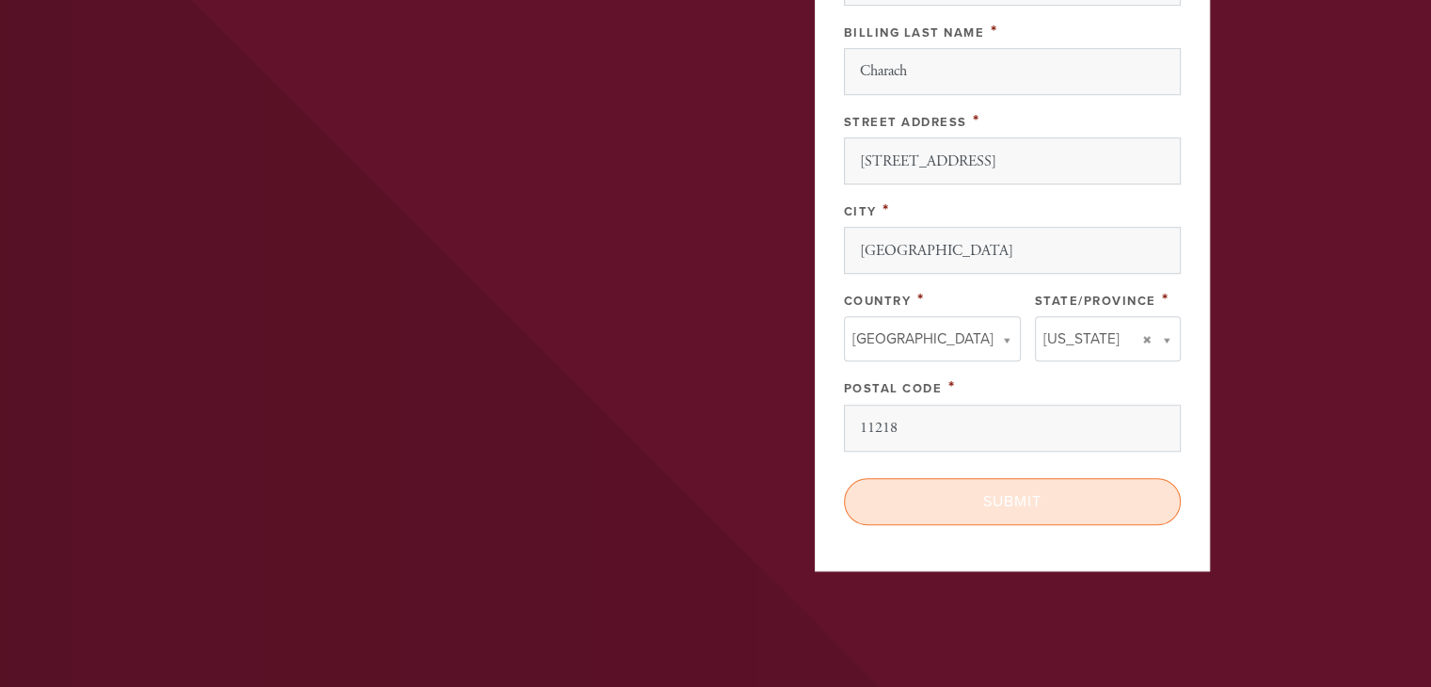
click at [1035, 502] on input "Submit" at bounding box center [1012, 501] width 337 height 47
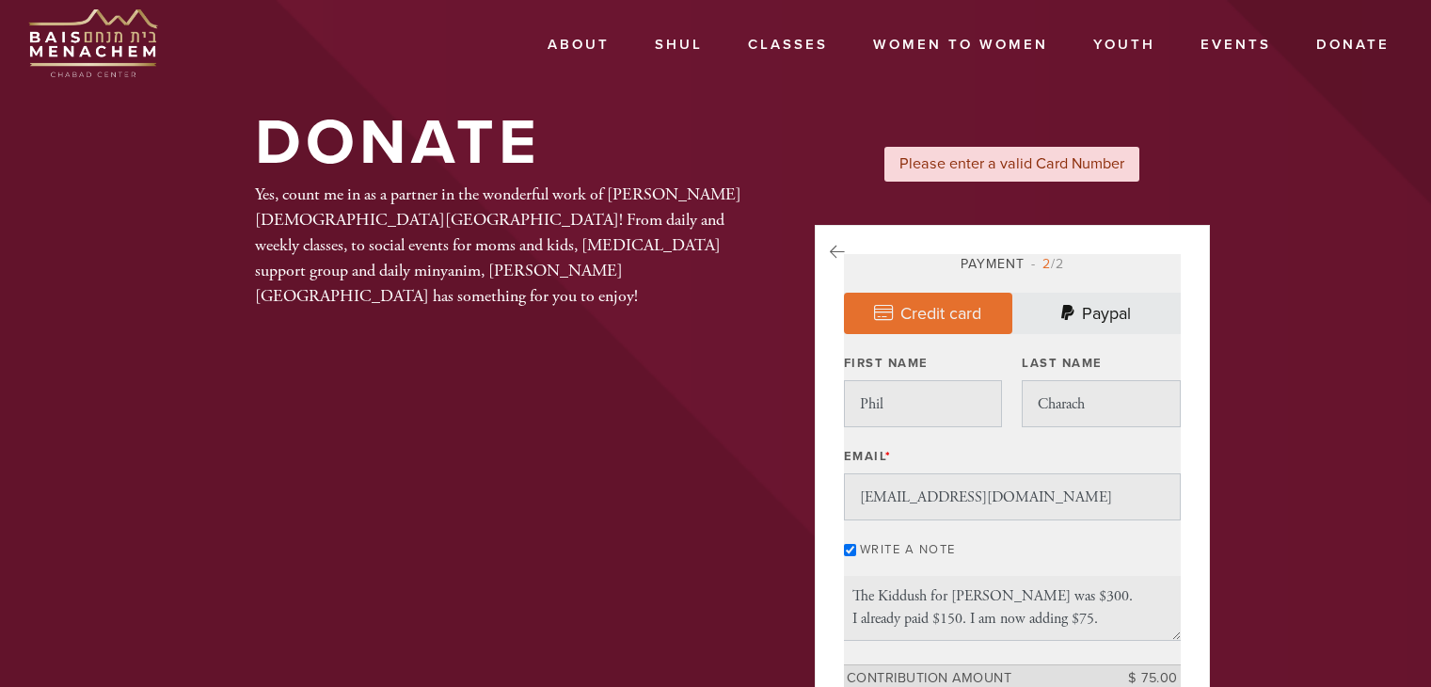
select select "8"
select select "2030"
select select "8"
select select "2030"
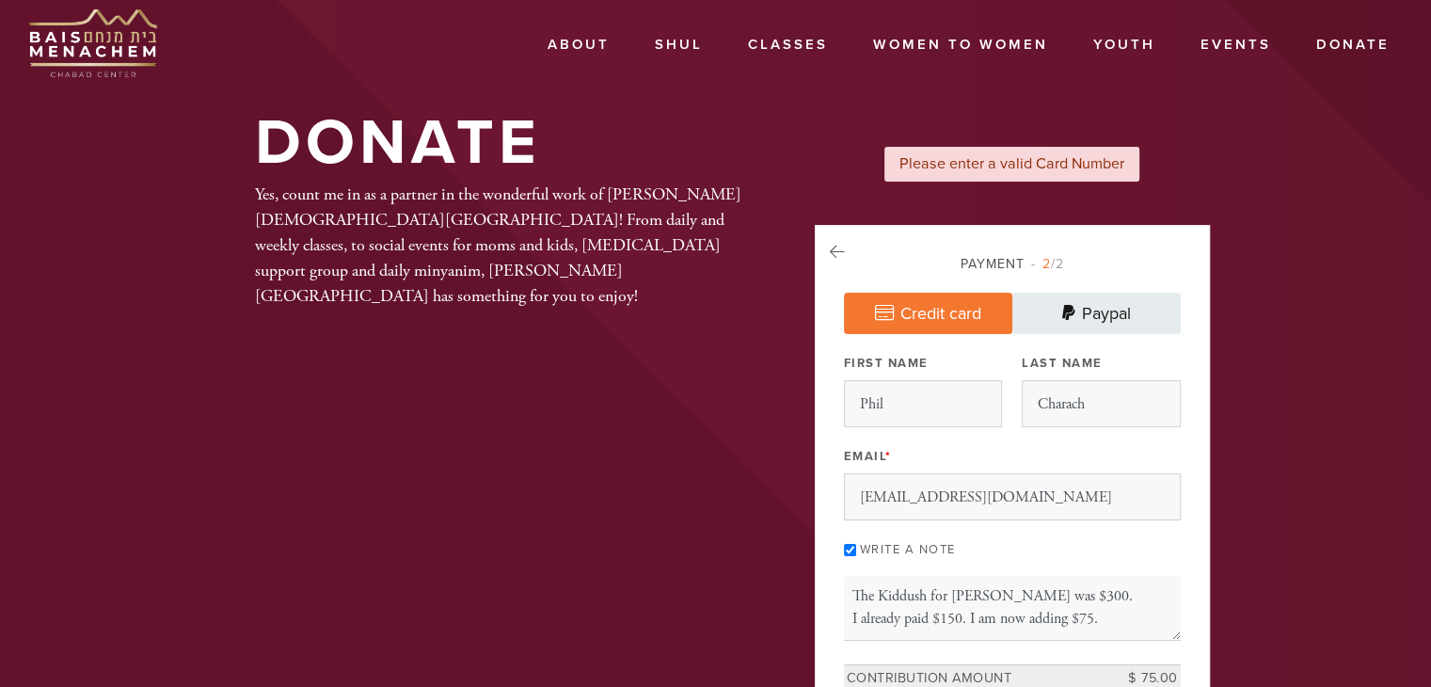
click at [1095, 320] on link "Paypal" at bounding box center [1096, 313] width 168 height 41
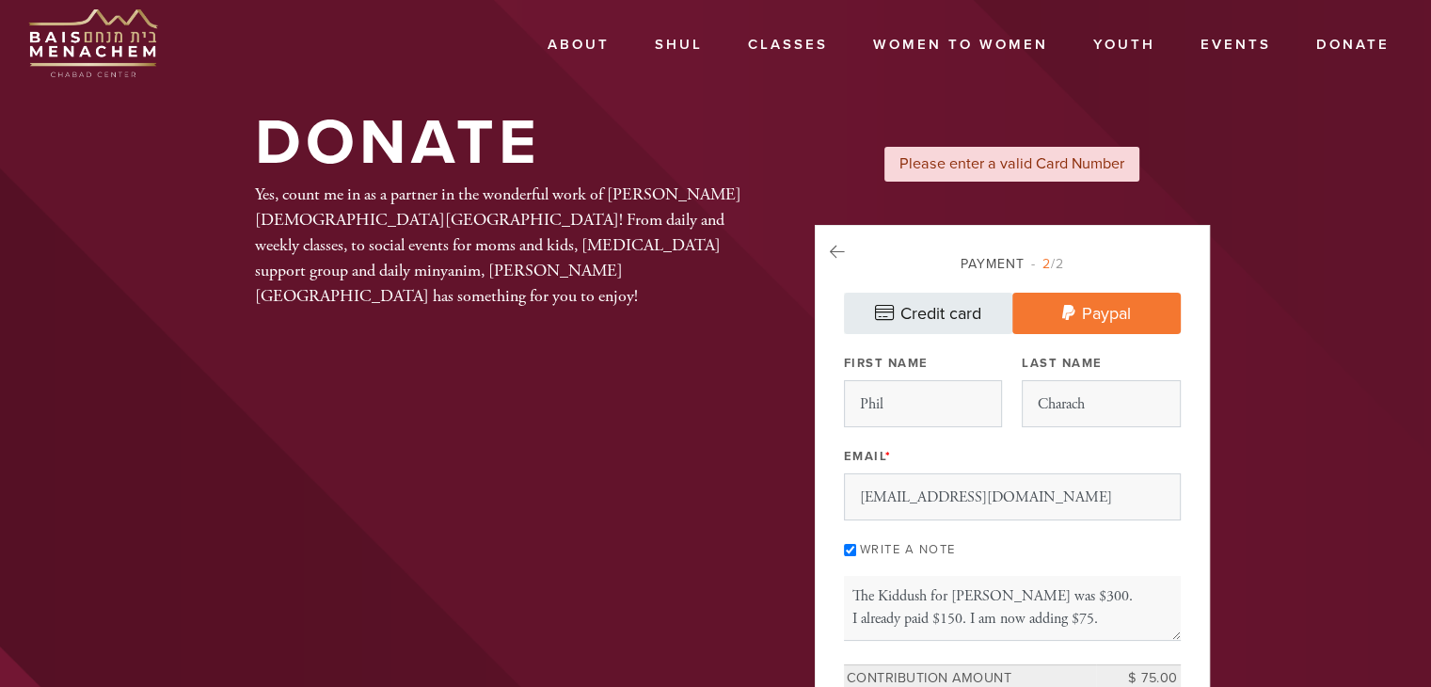
click at [967, 306] on link "Credit card" at bounding box center [928, 313] width 168 height 41
select select "8"
select select "2030"
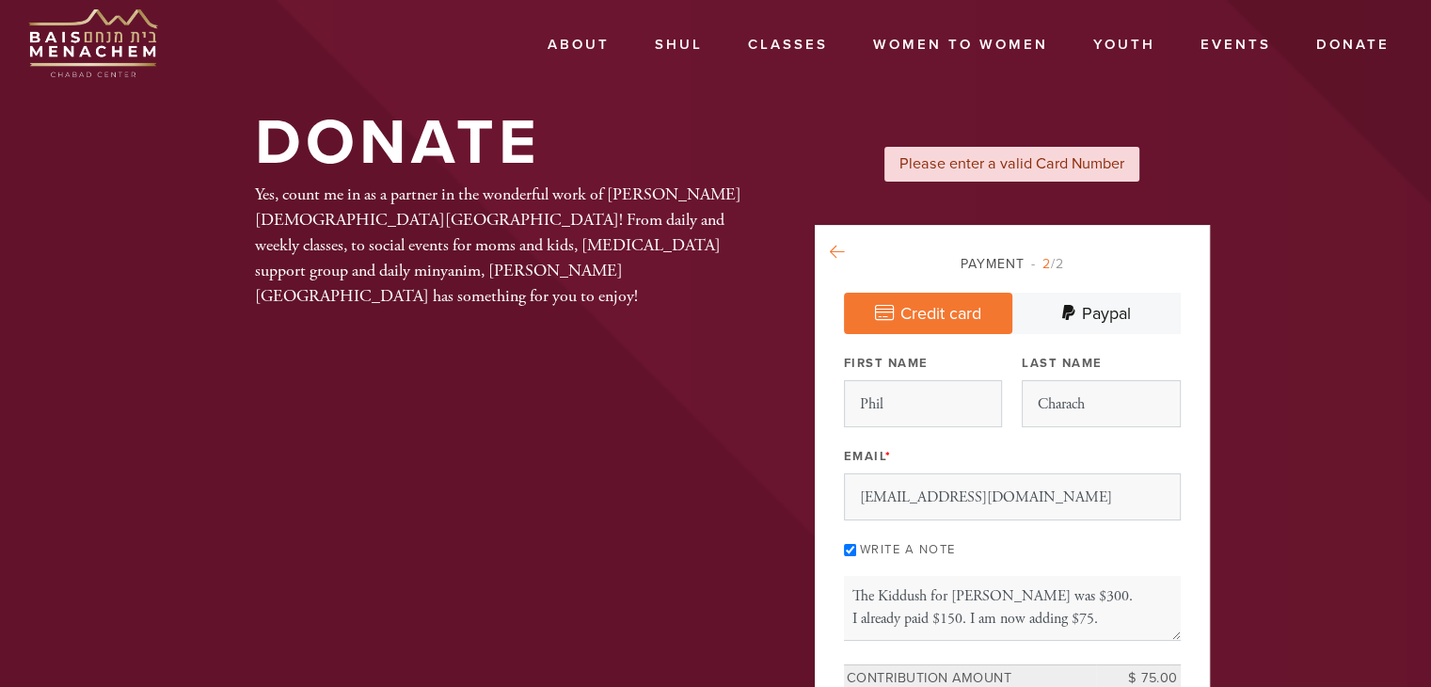
click at [839, 249] on icon at bounding box center [837, 252] width 15 height 17
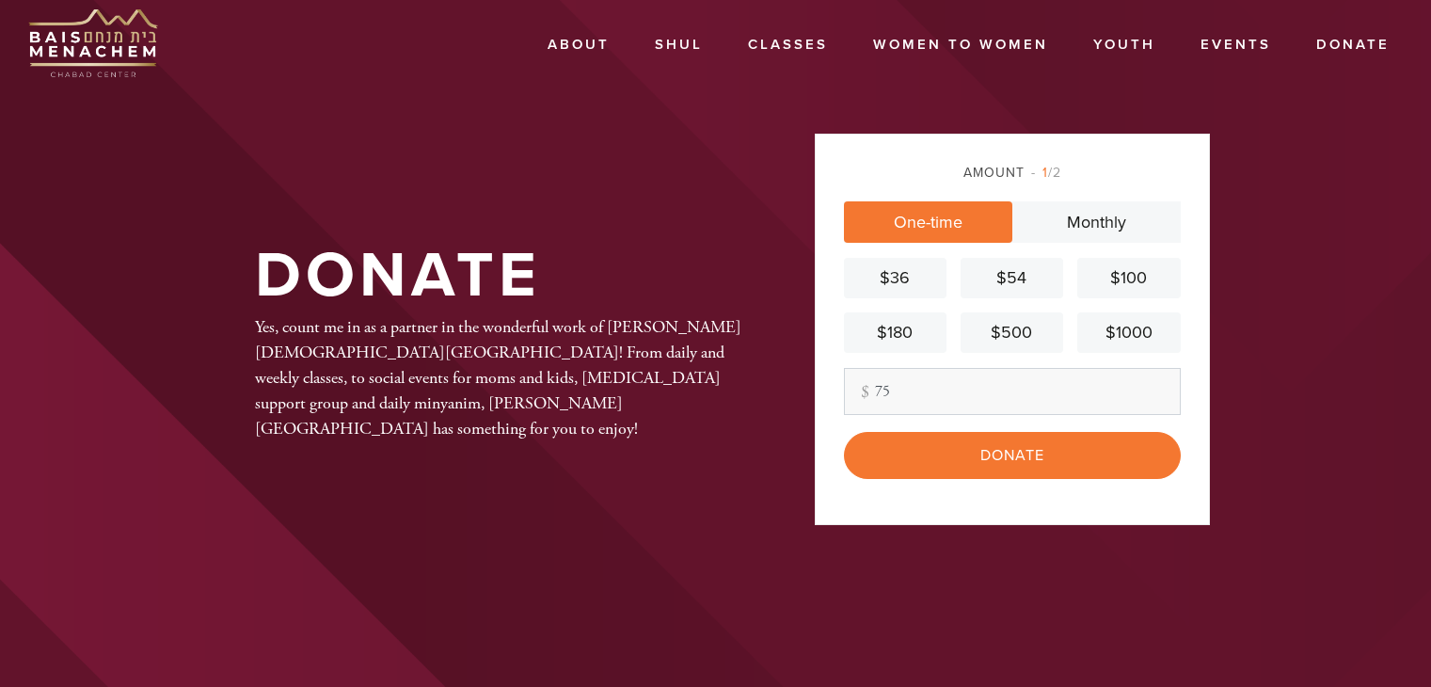
click at [991, 454] on input "Donate" at bounding box center [1012, 455] width 337 height 47
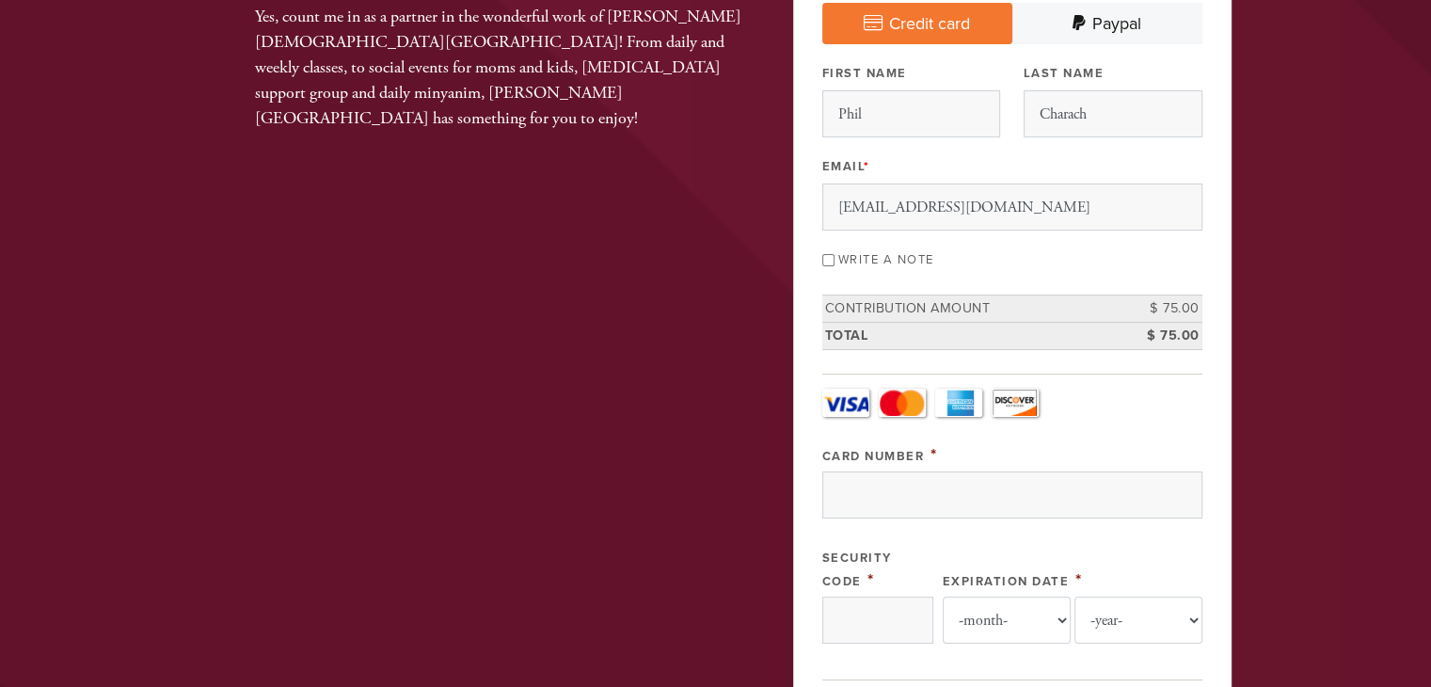
scroll to position [188, 0]
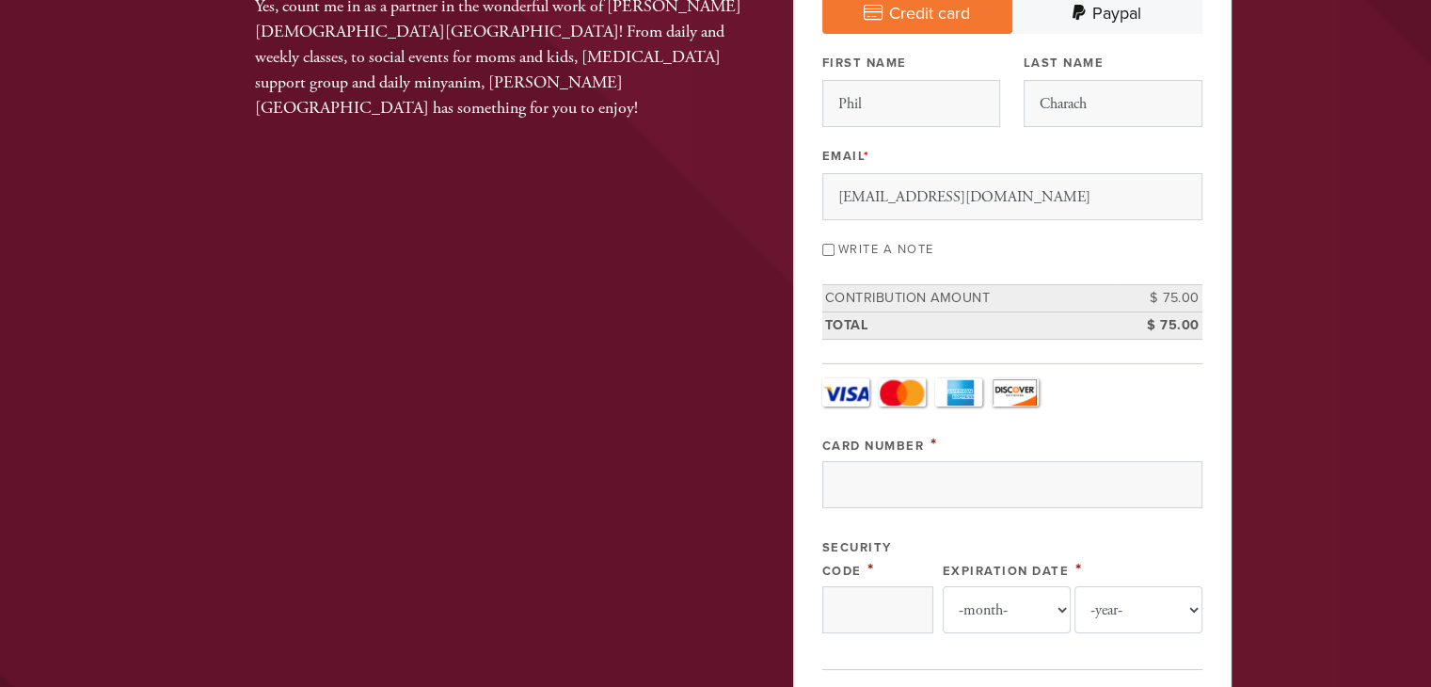
click at [865, 391] on link "Visa" at bounding box center [845, 392] width 47 height 28
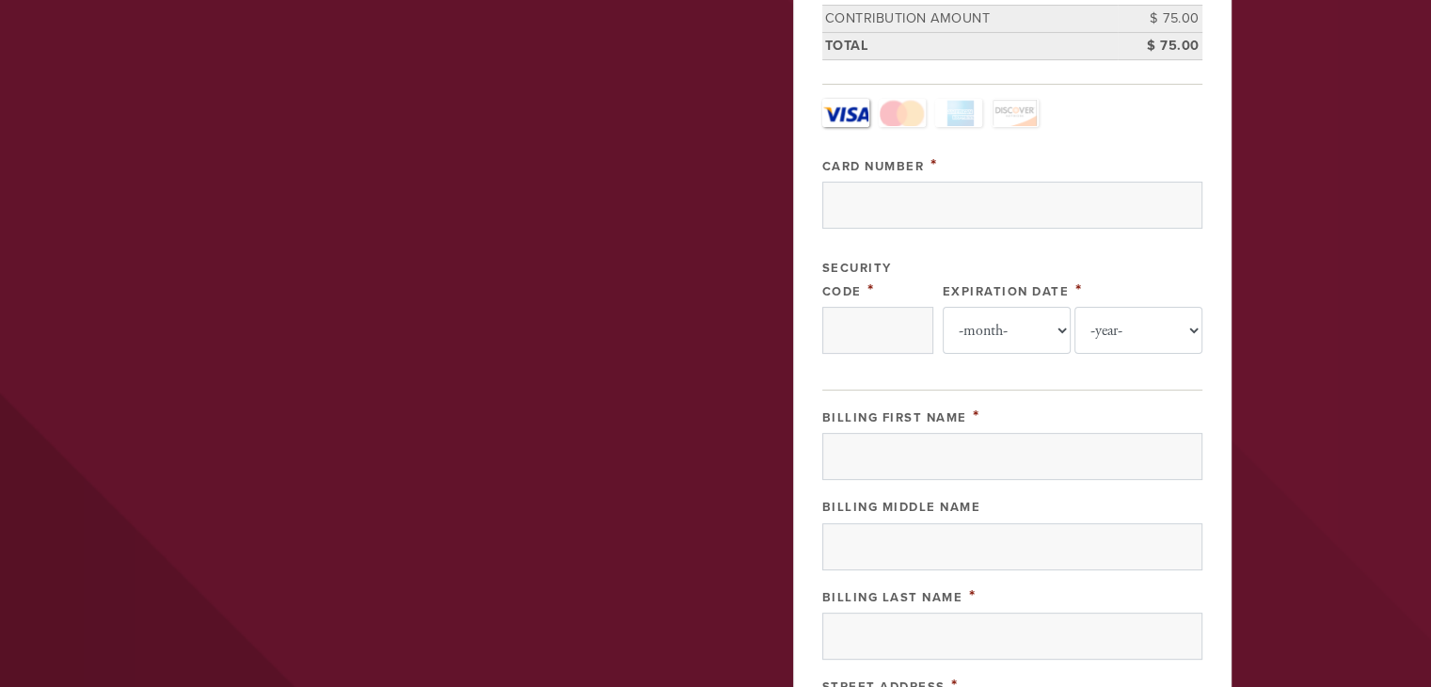
scroll to position [470, 0]
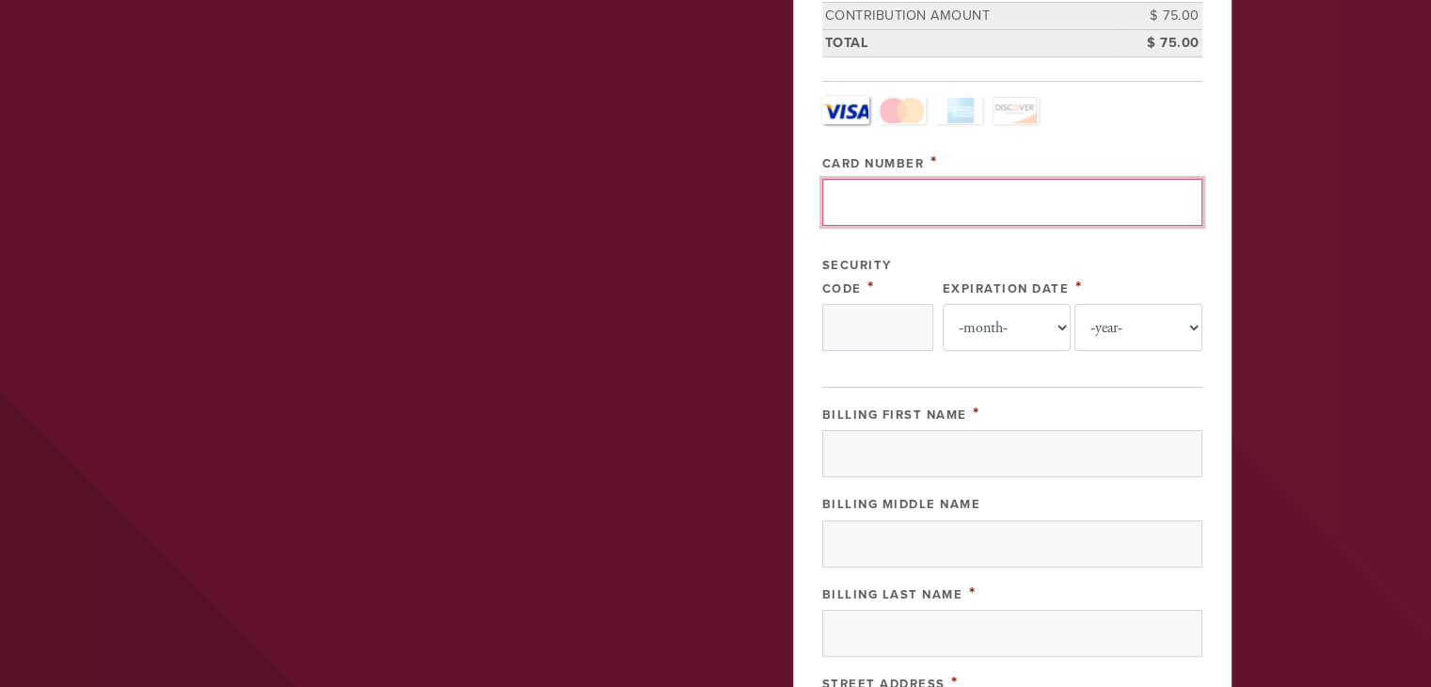
click at [878, 194] on input "Card Number" at bounding box center [1012, 202] width 380 height 47
paste input "4147 2027 6687 6286"
click at [890, 203] on input "4147 2027 6687 6286" at bounding box center [1012, 202] width 380 height 47
click at [918, 203] on input "41472027 6687 6286" at bounding box center [1012, 202] width 380 height 47
click at [949, 198] on input "414720276687 6286" at bounding box center [1012, 202] width 380 height 47
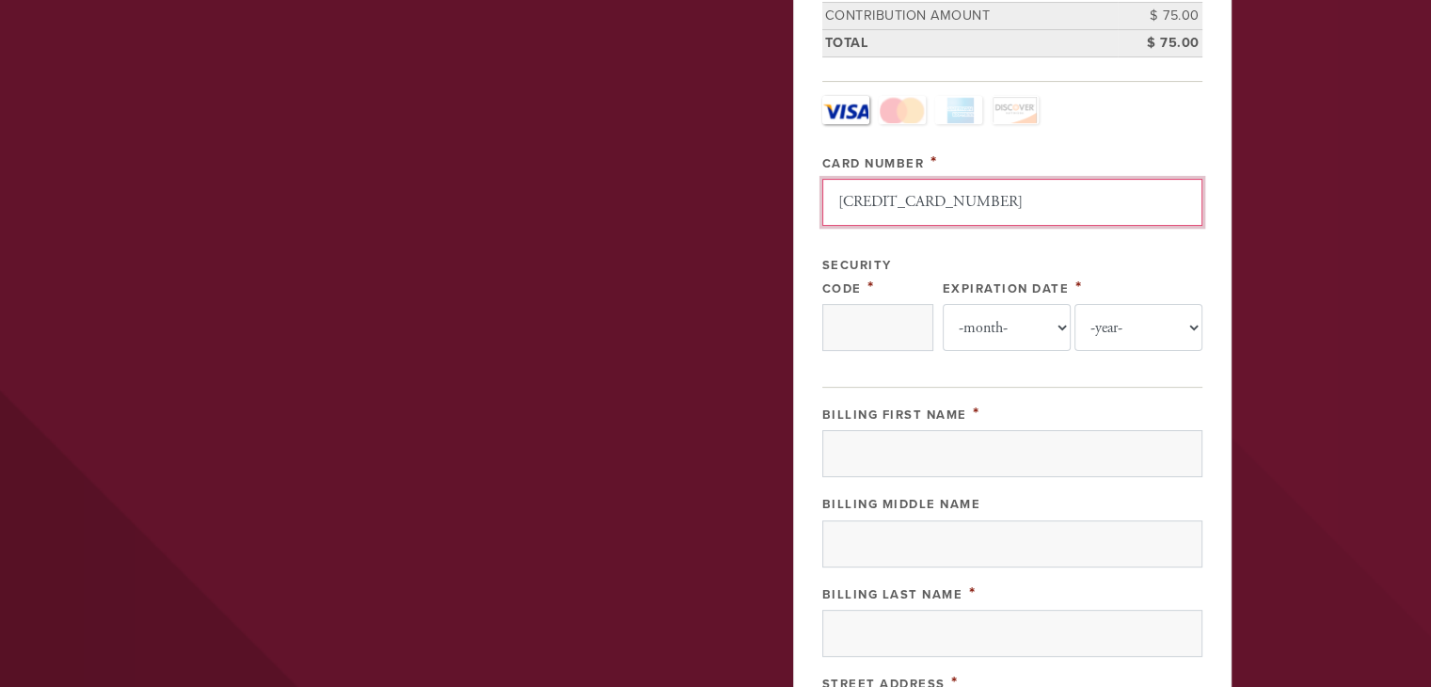
type input "[CREDIT_CARD_NUMBER]"
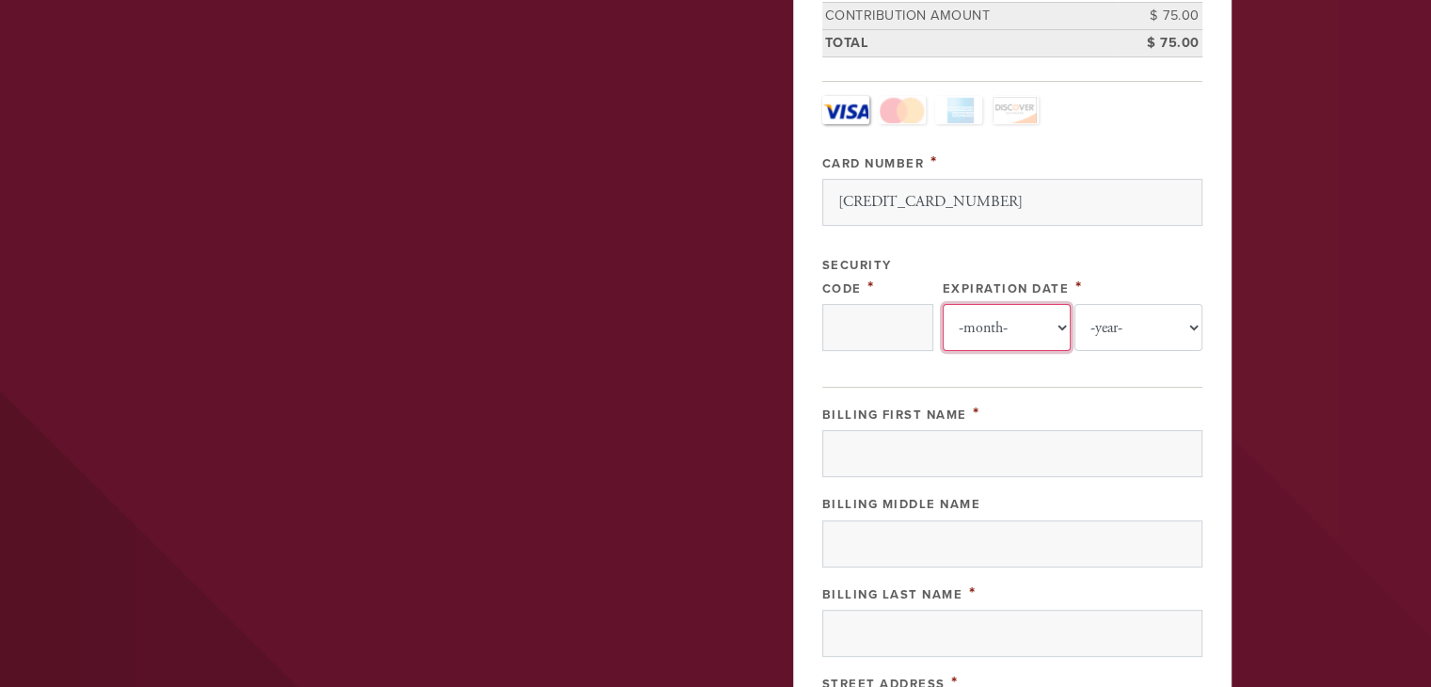
click at [1050, 321] on select "-month- Jan Feb Mar Apr May Jun Jul Aug Sep Oct Nov Dec" at bounding box center [1007, 327] width 128 height 47
select select "8"
click at [950, 304] on select "-month- Jan Feb Mar Apr May Jun Jul Aug Sep Oct Nov Dec" at bounding box center [1007, 327] width 128 height 47
click at [1171, 323] on select "-year- 2025 2026 2027 2028 2029 2030 2031 2032 2033 2034 2035" at bounding box center [1138, 327] width 128 height 47
select select "2030"
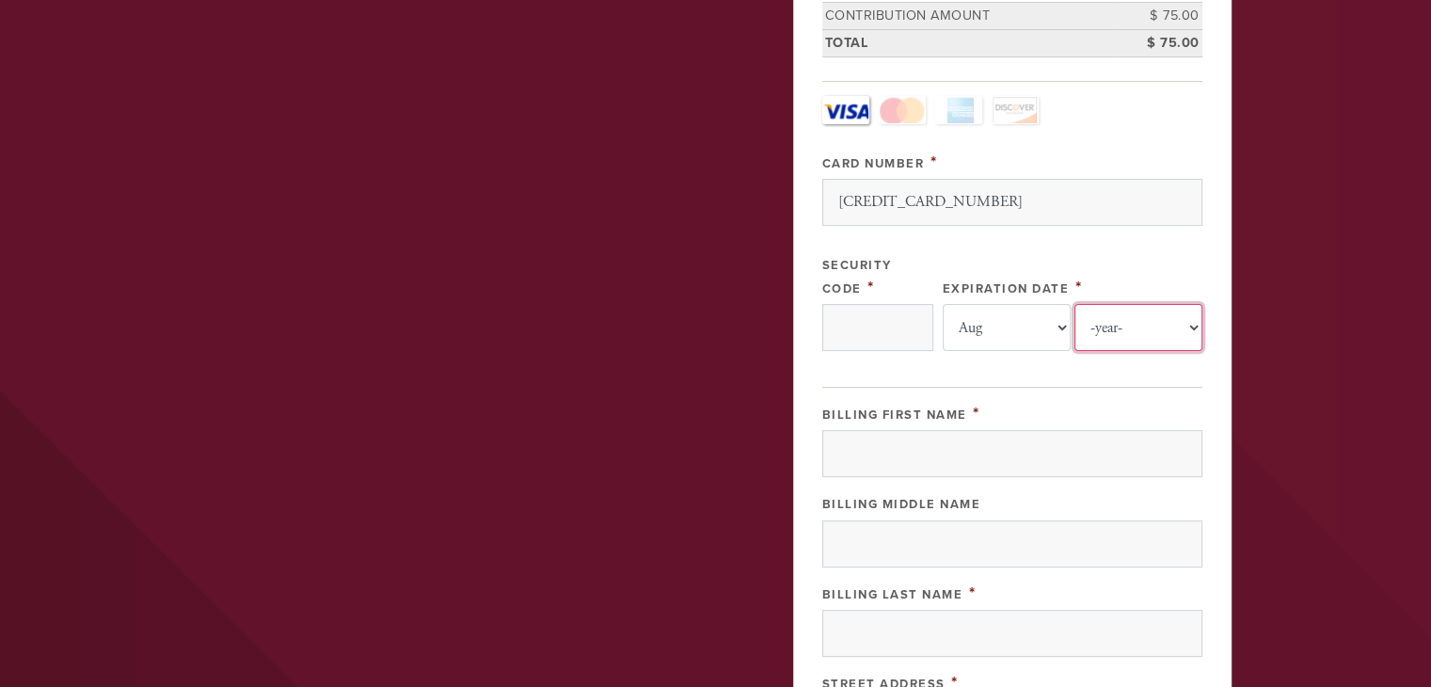
click at [1074, 304] on select "-year- 2025 2026 2027 2028 2029 2030 2031 2032 2033 2034 2035" at bounding box center [1138, 327] width 128 height 47
click at [896, 332] on input "Security Code" at bounding box center [877, 327] width 111 height 47
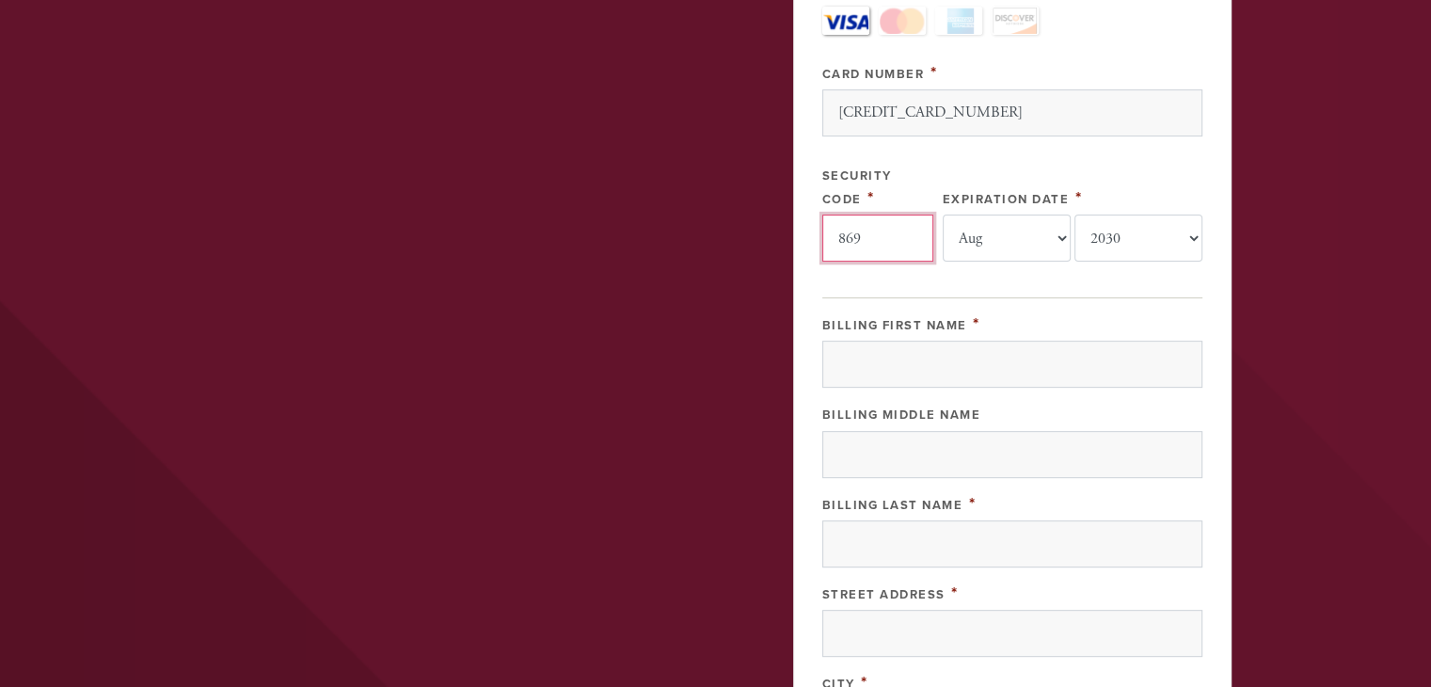
scroll to position [564, 0]
type input "869"
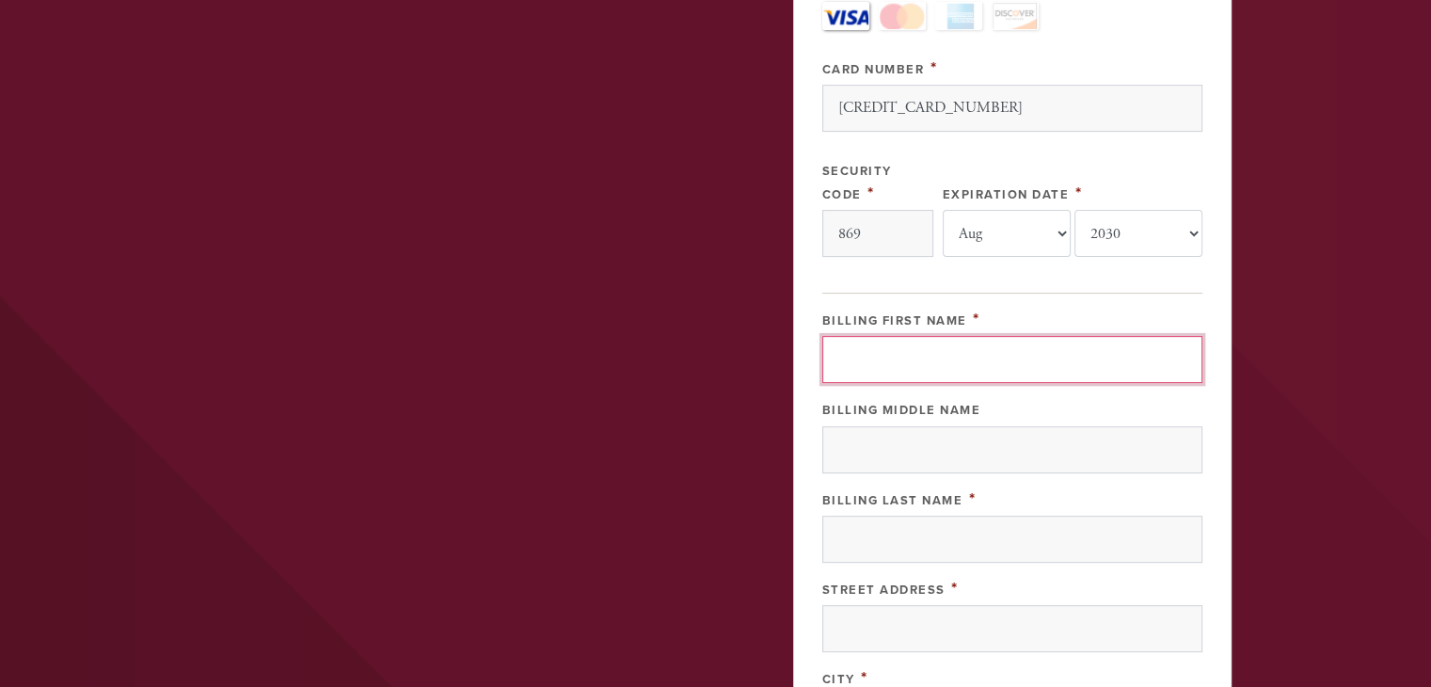
click at [899, 362] on input "Billing First Name" at bounding box center [1012, 359] width 380 height 47
type input "[PERSON_NAME]"
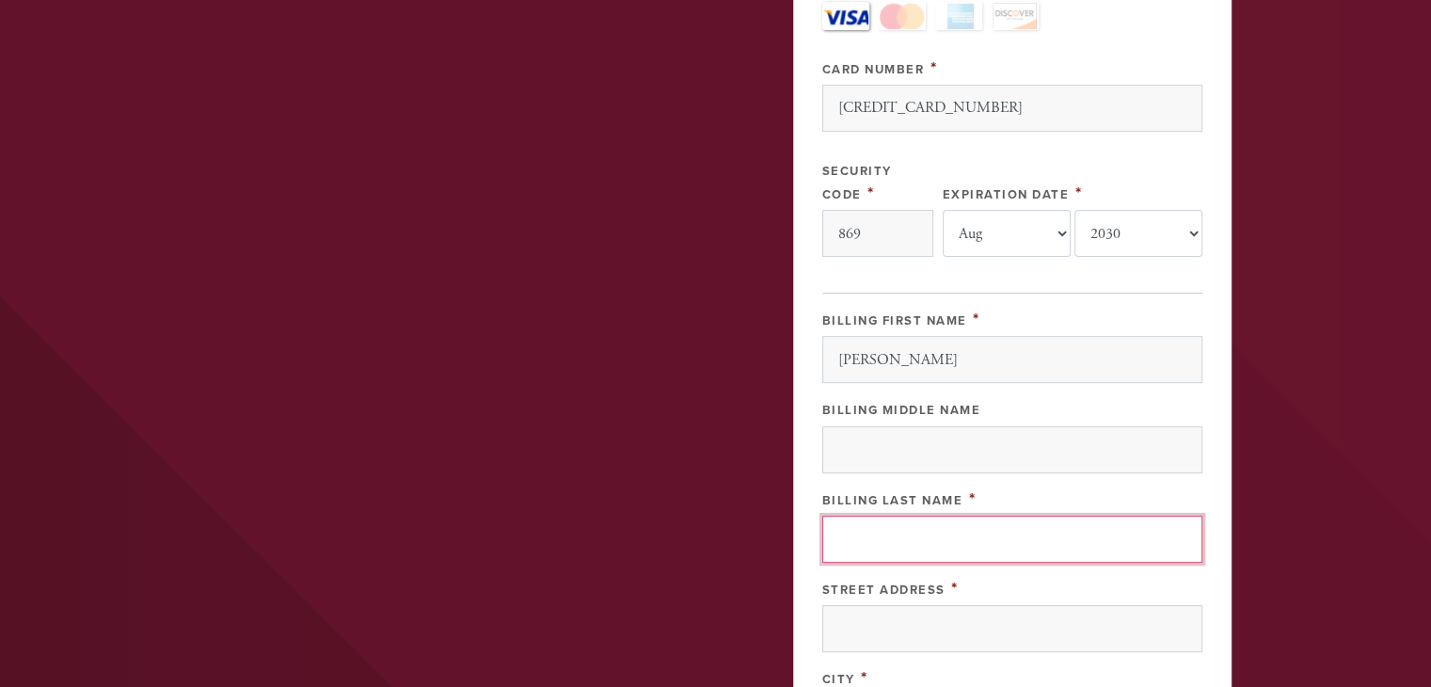
type input "Charach"
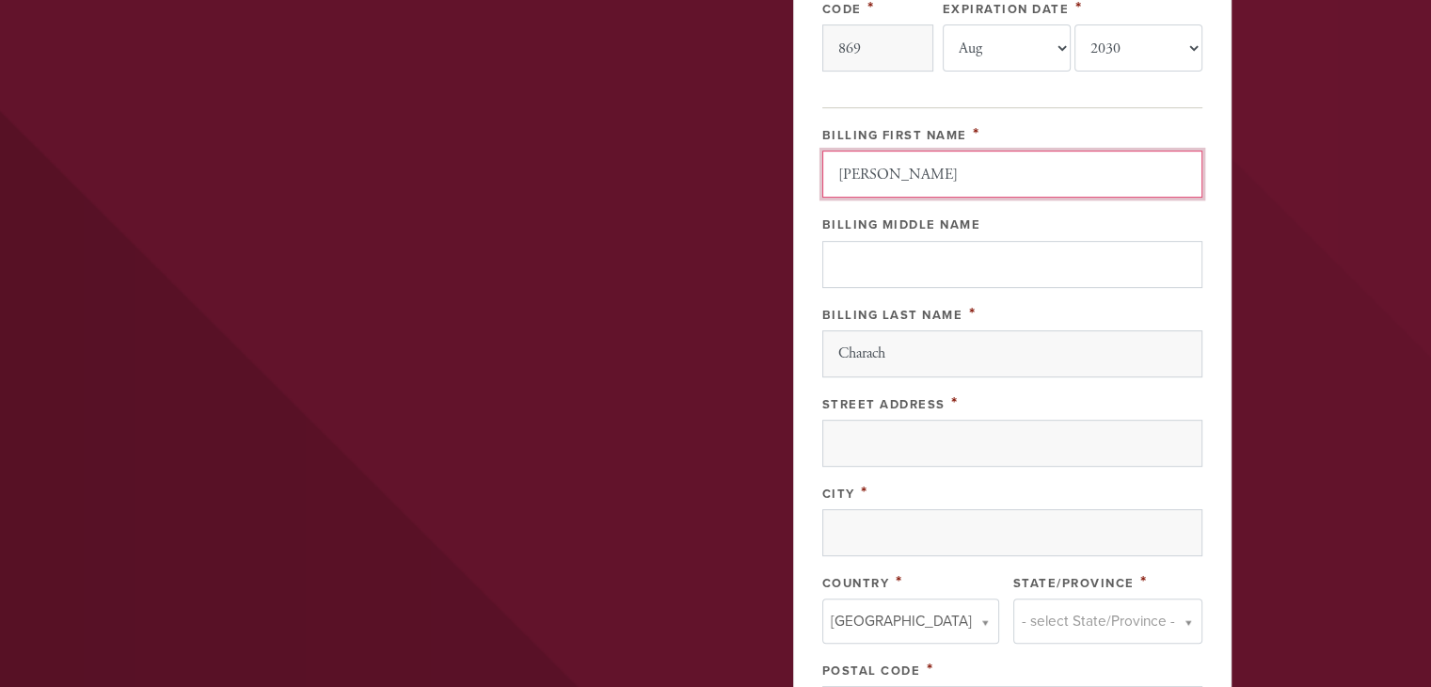
scroll to position [753, 0]
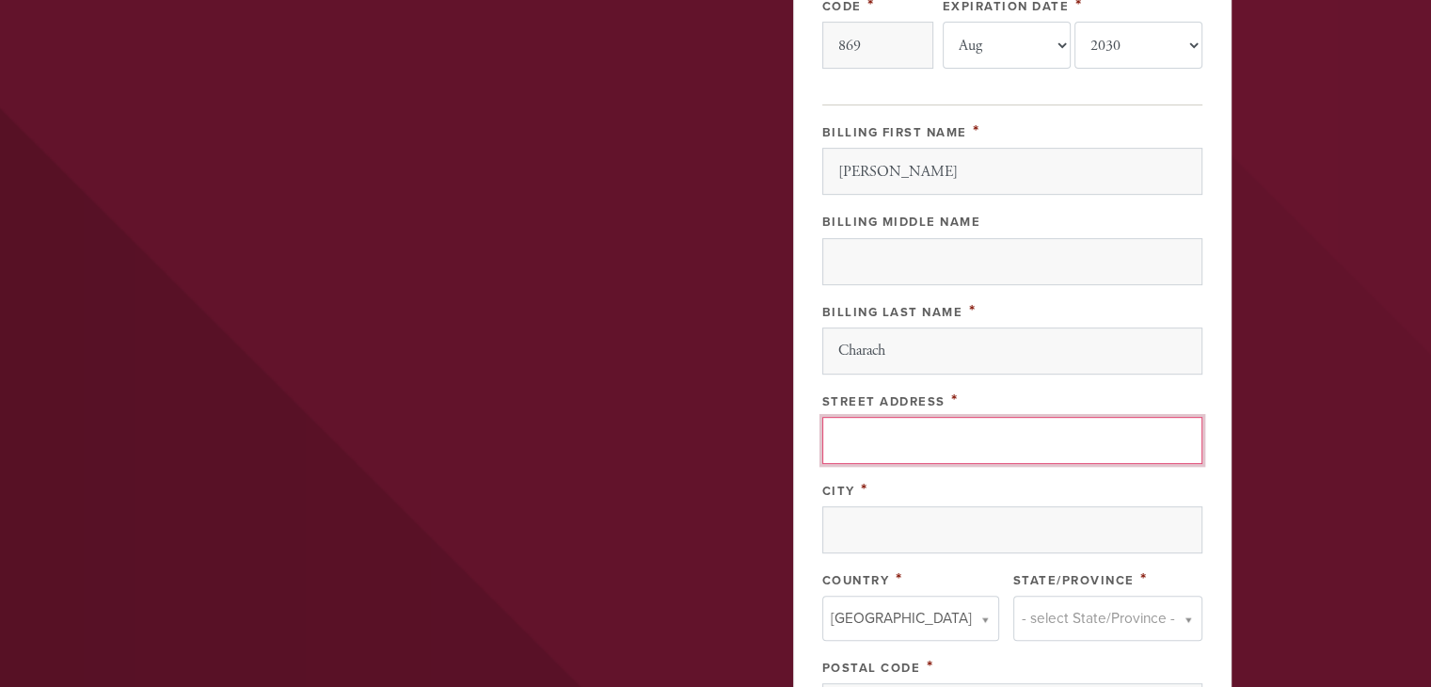
click at [992, 445] on input "Street Address" at bounding box center [1012, 440] width 380 height 47
type input "810 Ease Third Street"
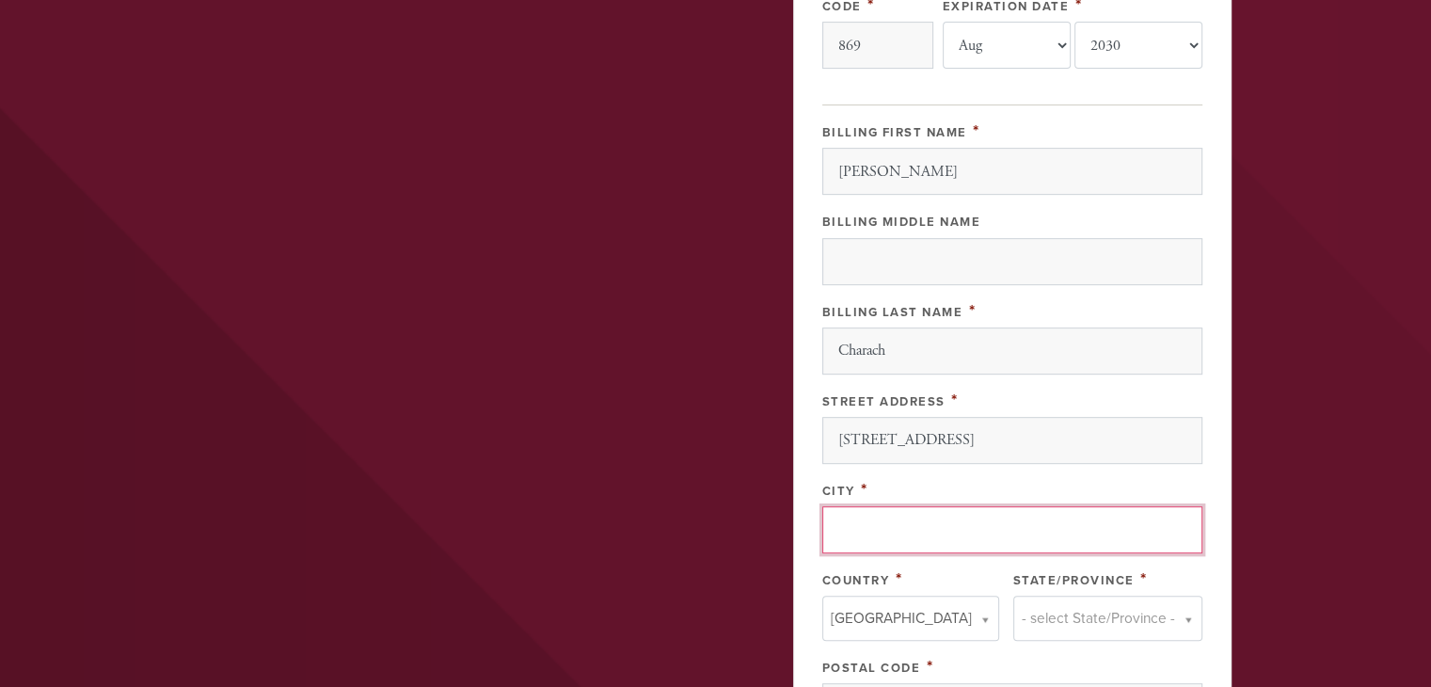
type input "[GEOGRAPHIC_DATA]"
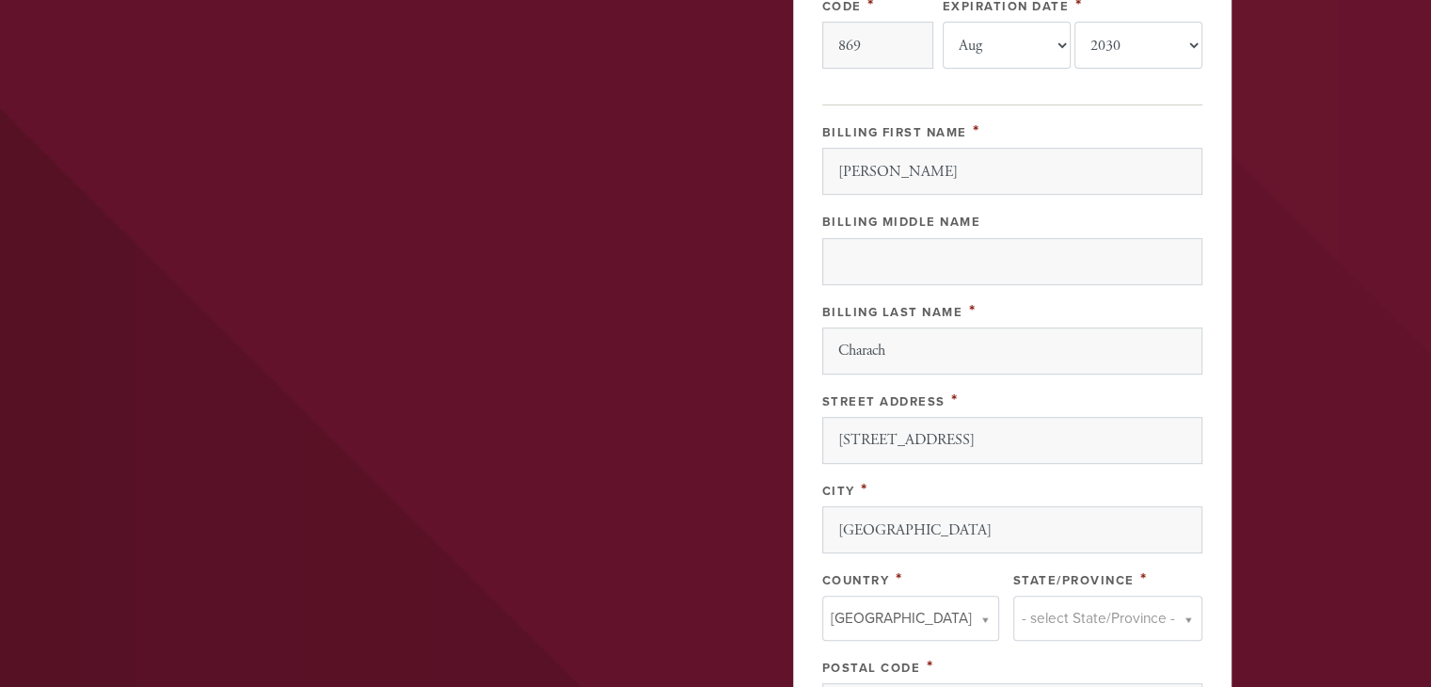
type input "NY"
type input "11218"
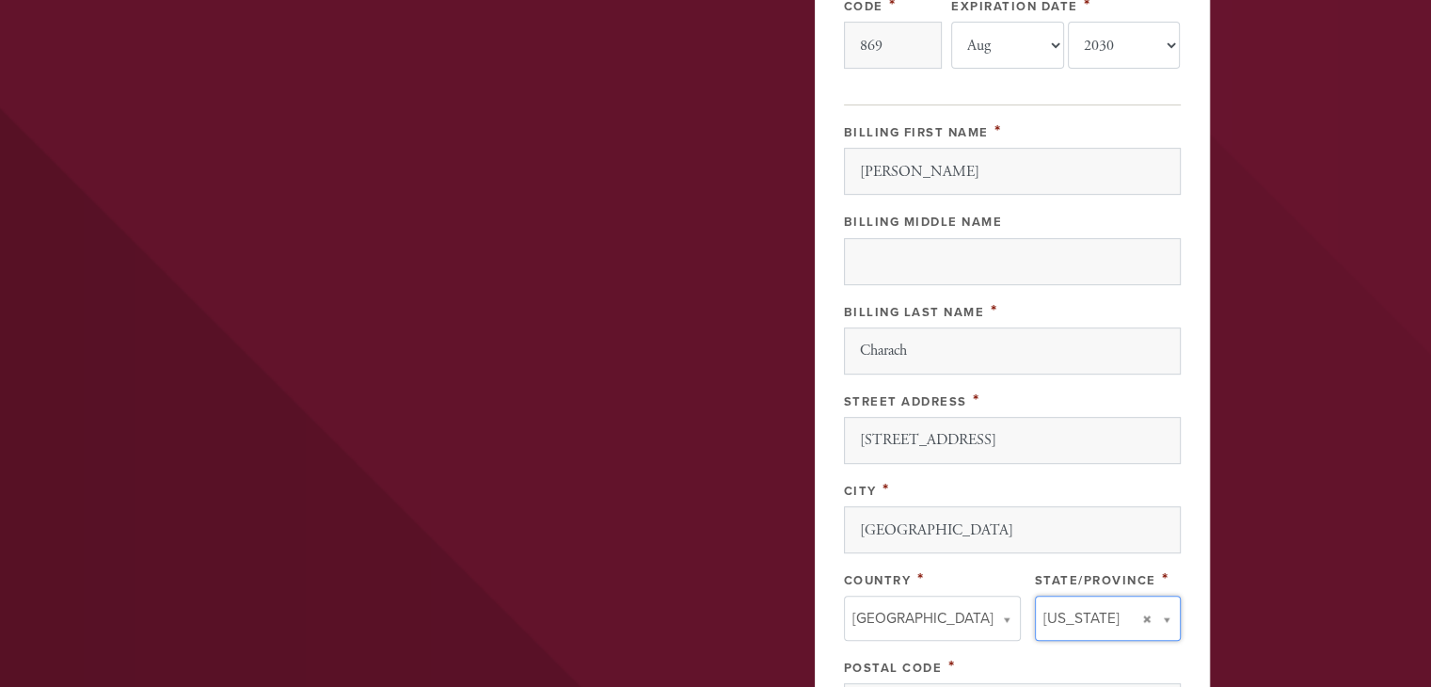
type input "NY"
type input "[GEOGRAPHIC_DATA]"
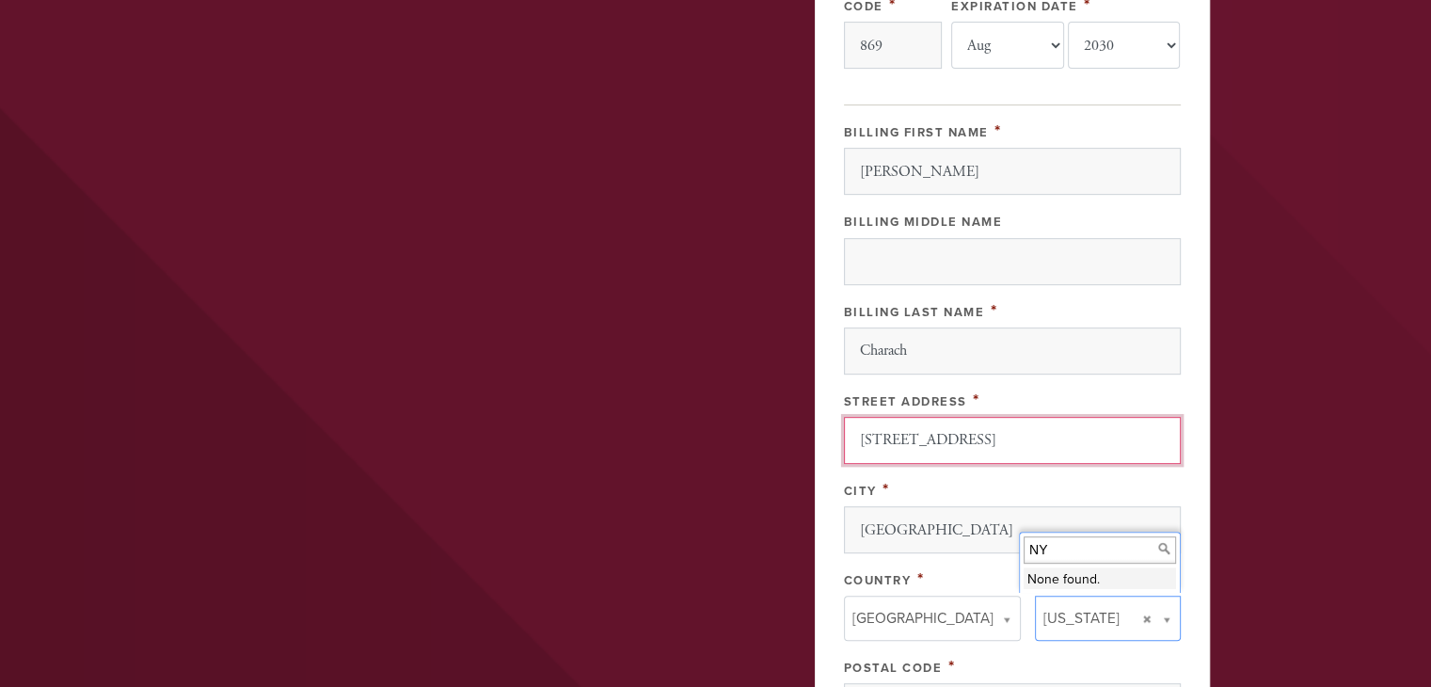
click at [904, 433] on input "810 Ease Third Street" at bounding box center [1012, 440] width 337 height 47
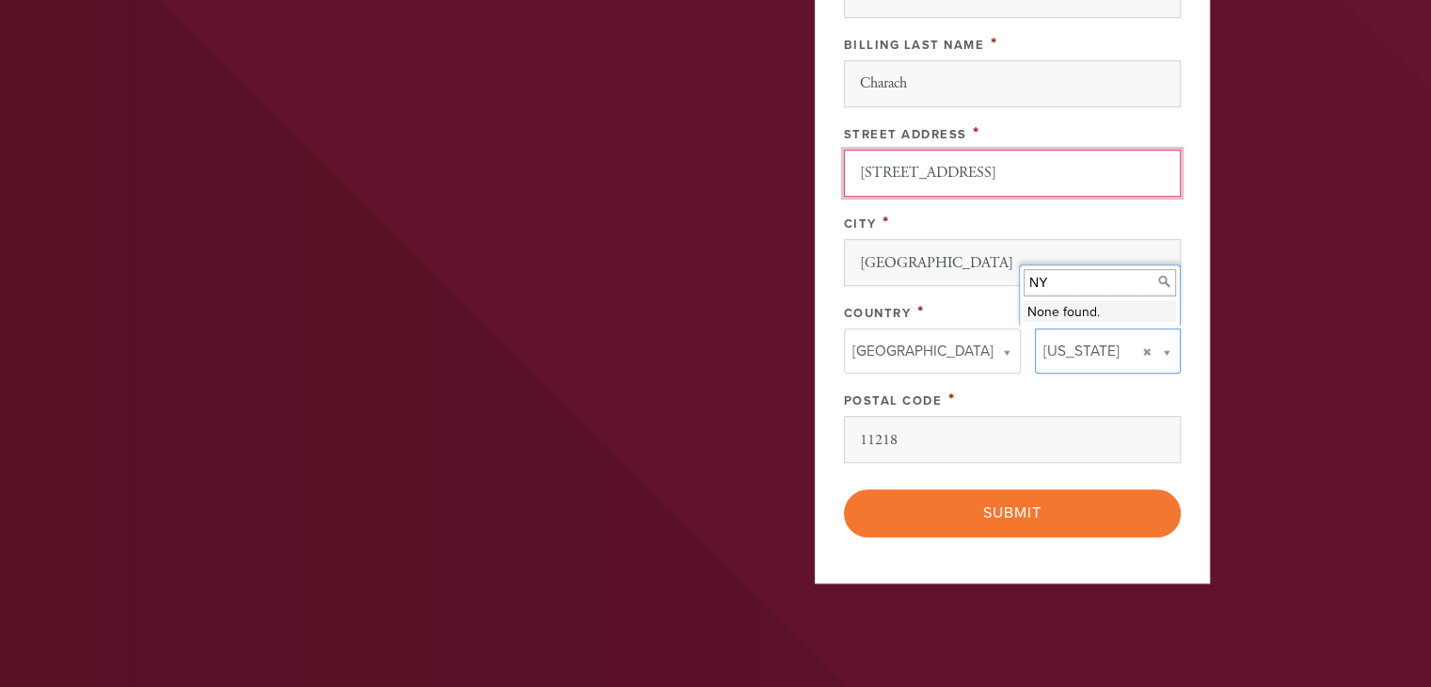
scroll to position [1035, 0]
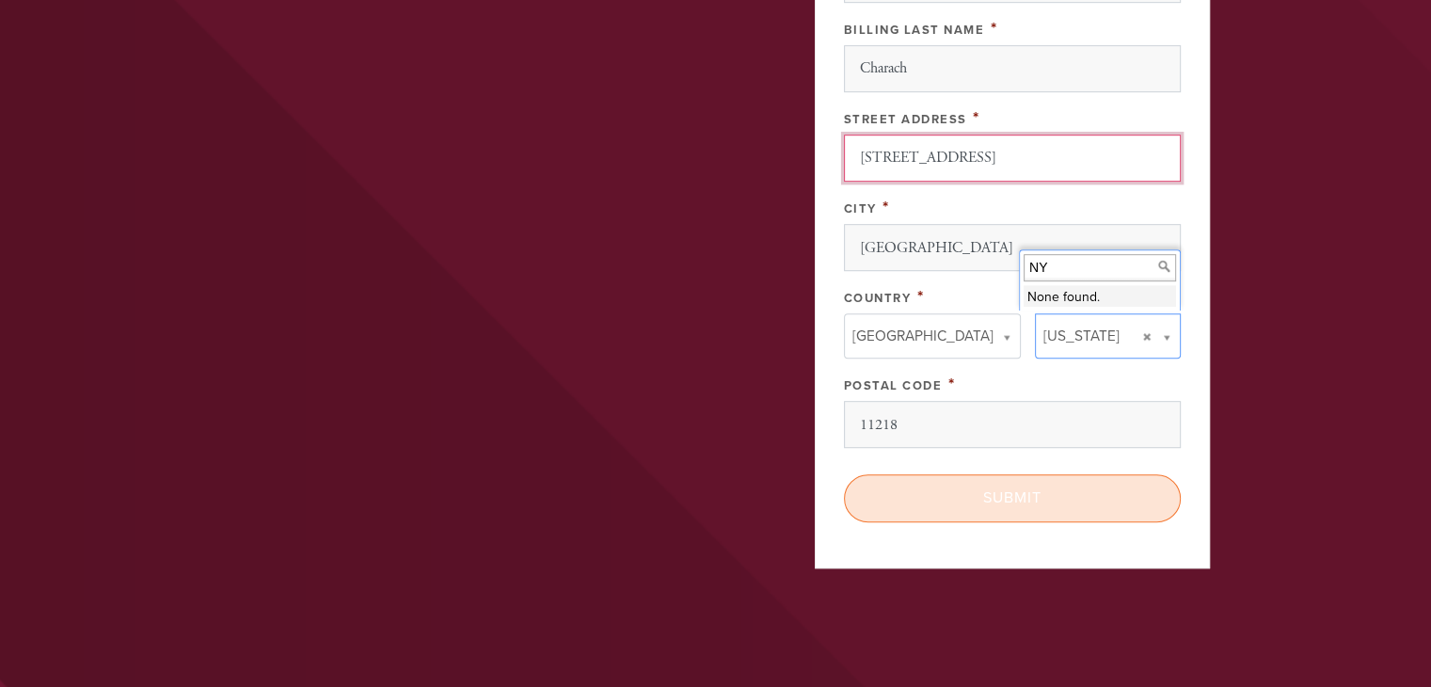
type input "[STREET_ADDRESS]"
click at [996, 490] on input "Submit" at bounding box center [1012, 497] width 337 height 47
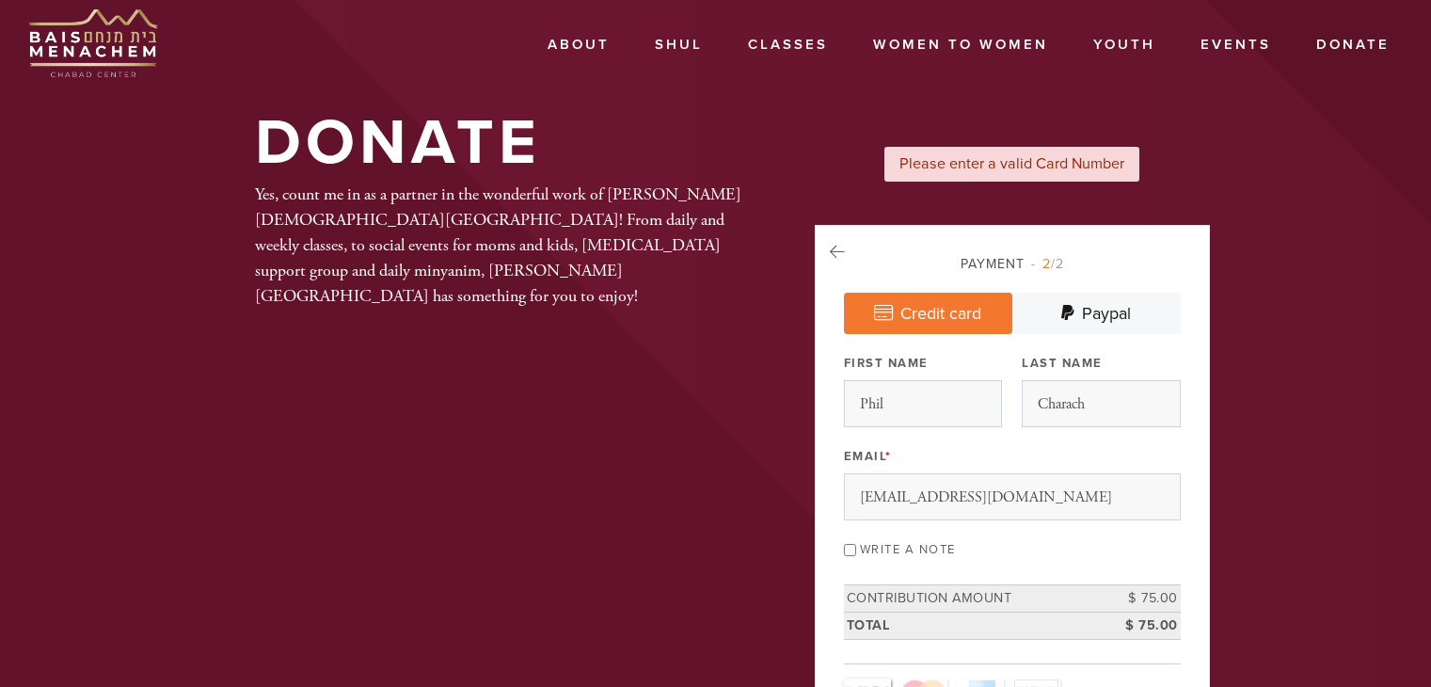
select select "8"
select select "2030"
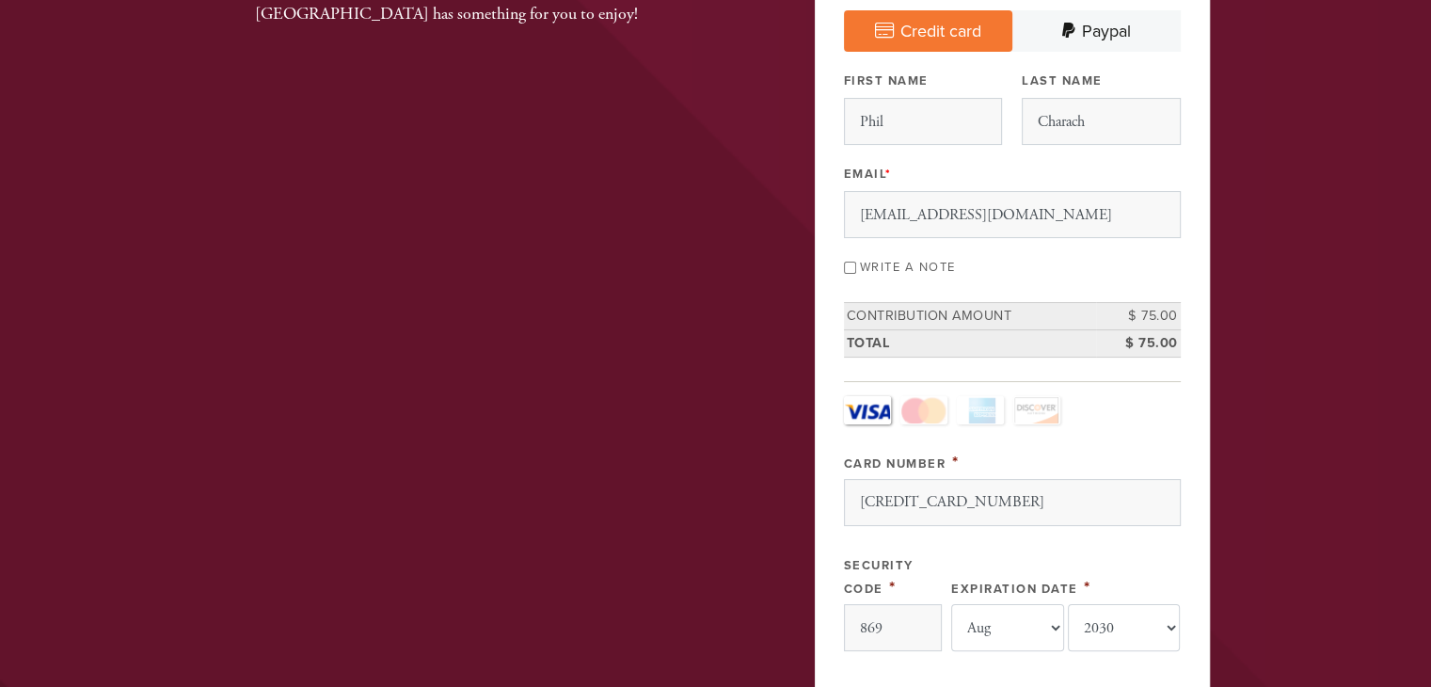
click at [867, 407] on link "Visa" at bounding box center [867, 410] width 47 height 28
click at [996, 497] on input "[CREDIT_CARD_NUMBER]" at bounding box center [1012, 502] width 337 height 47
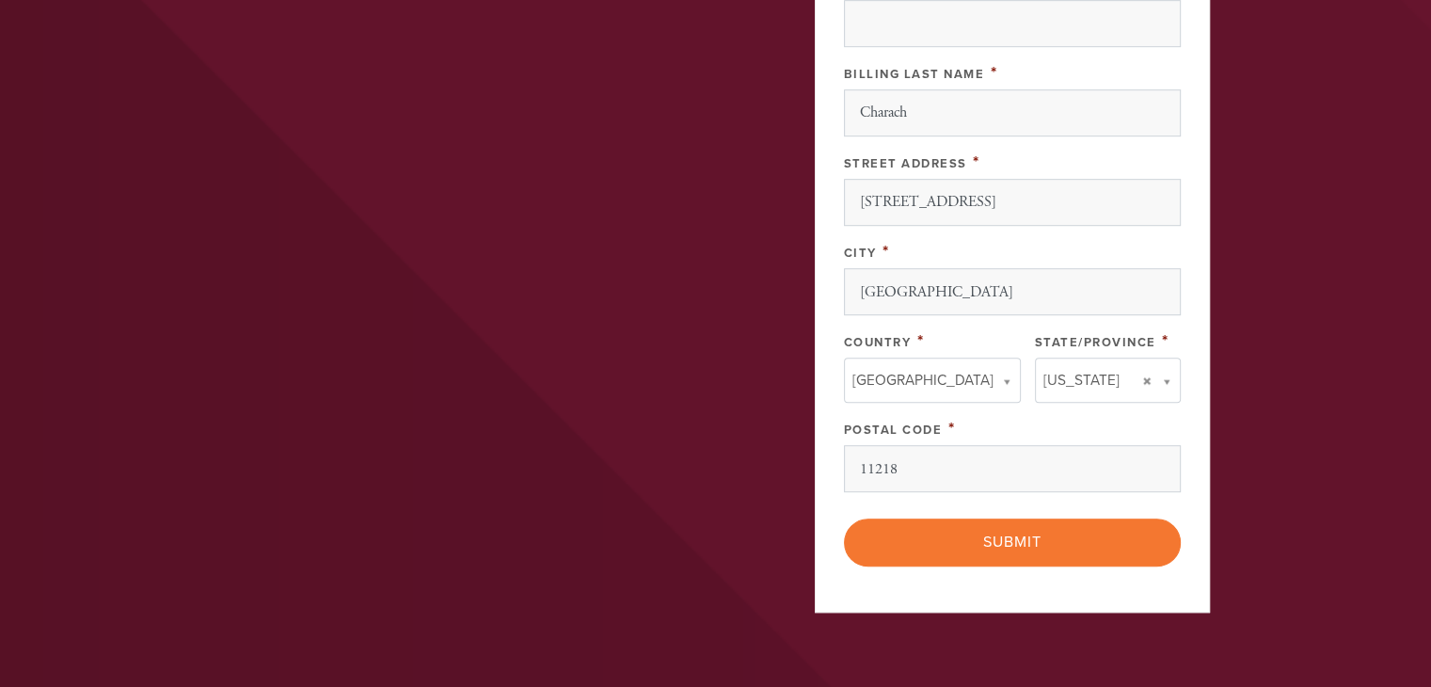
scroll to position [1223, 0]
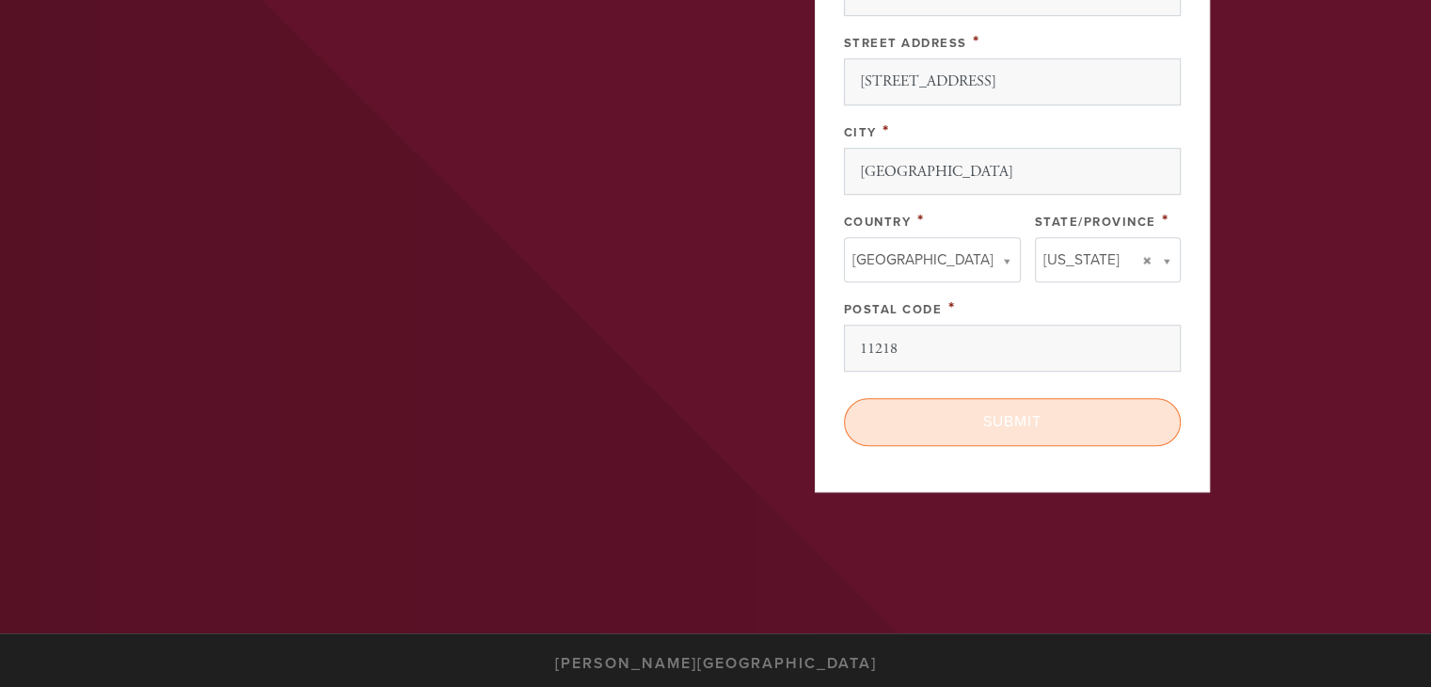
click at [990, 414] on input "Submit" at bounding box center [1012, 421] width 337 height 47
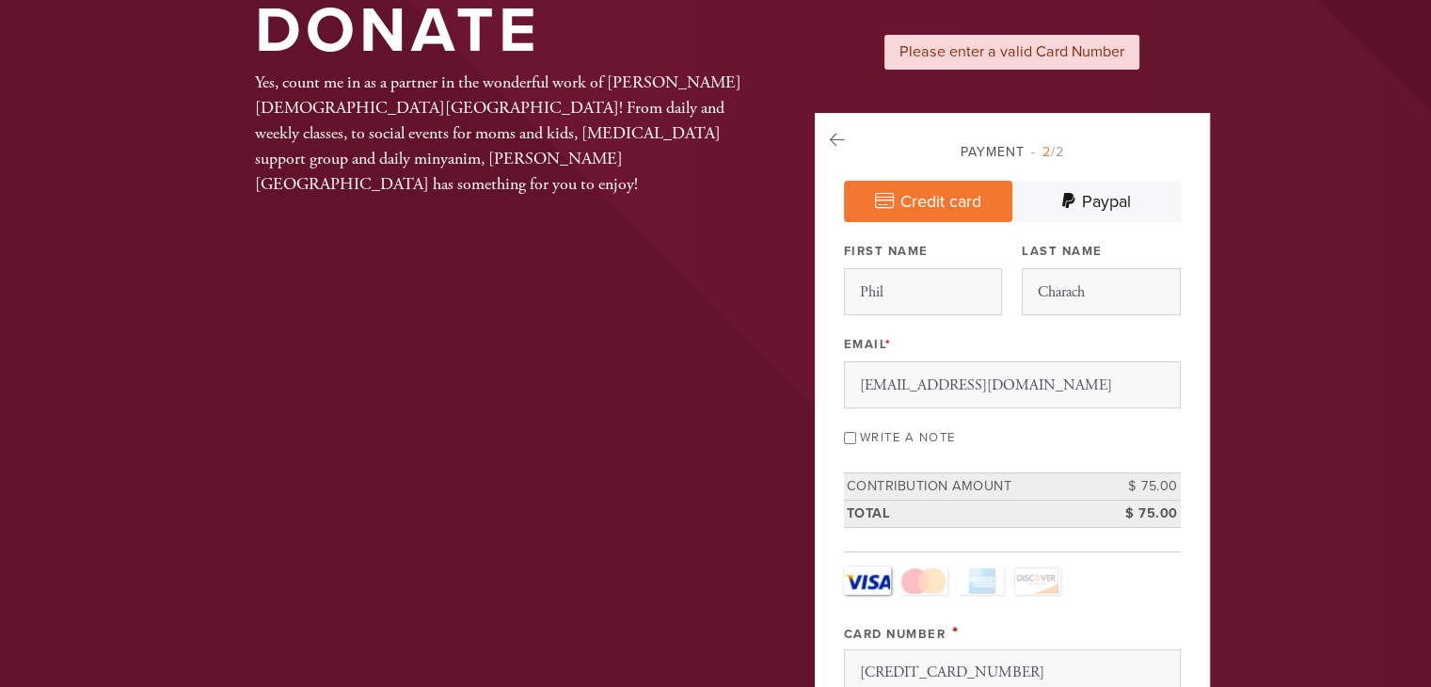
scroll to position [94, 0]
